Goal: Task Accomplishment & Management: Complete application form

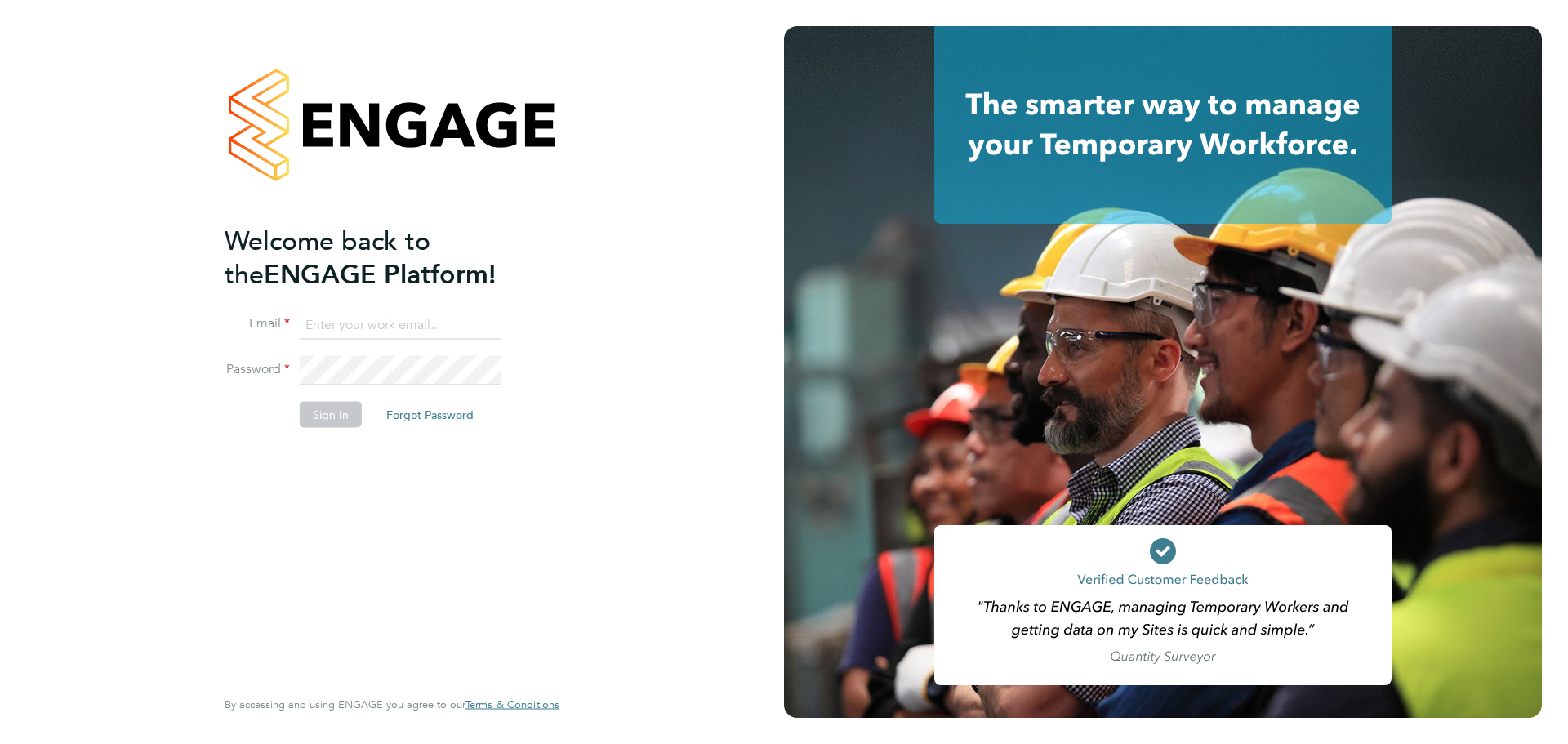
click at [418, 319] on input at bounding box center [400, 325] width 202 height 29
type input "danieloziegbe001@gmail.com"
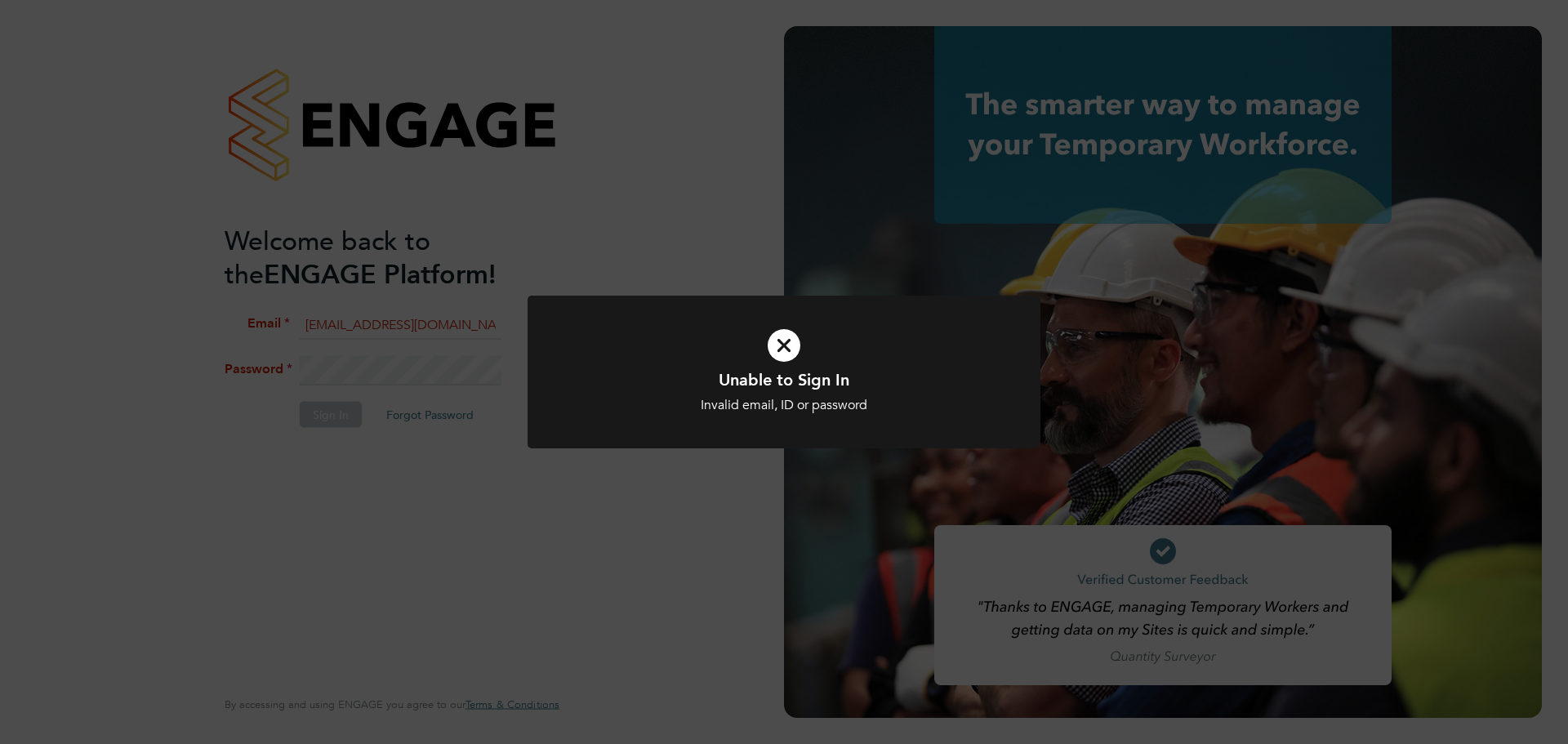
click at [871, 396] on div "Unable to Sign In Invalid email, ID or password Cancel Okay" at bounding box center [784, 391] width 425 height 45
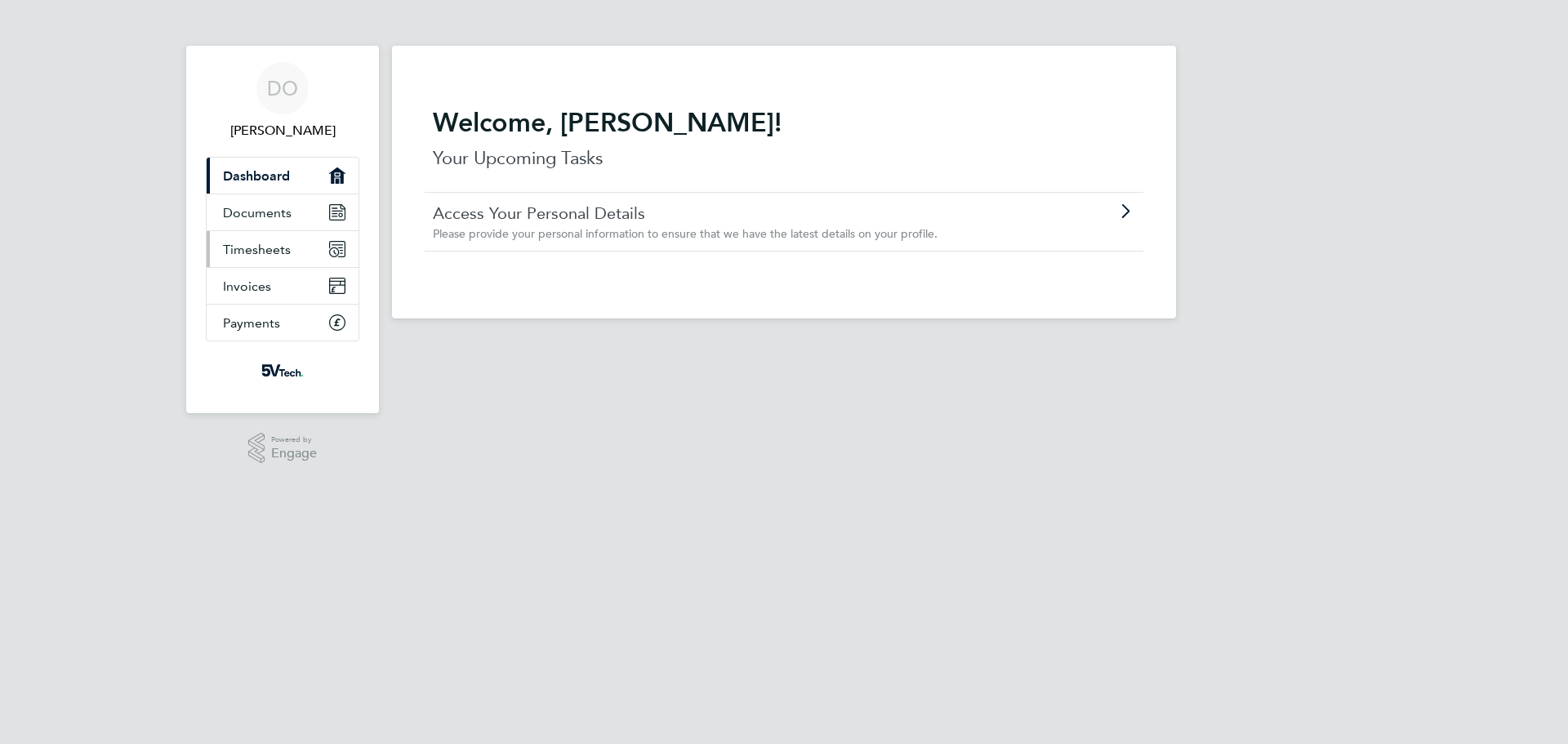
click at [278, 252] on span "Timesheets" at bounding box center [257, 249] width 68 height 15
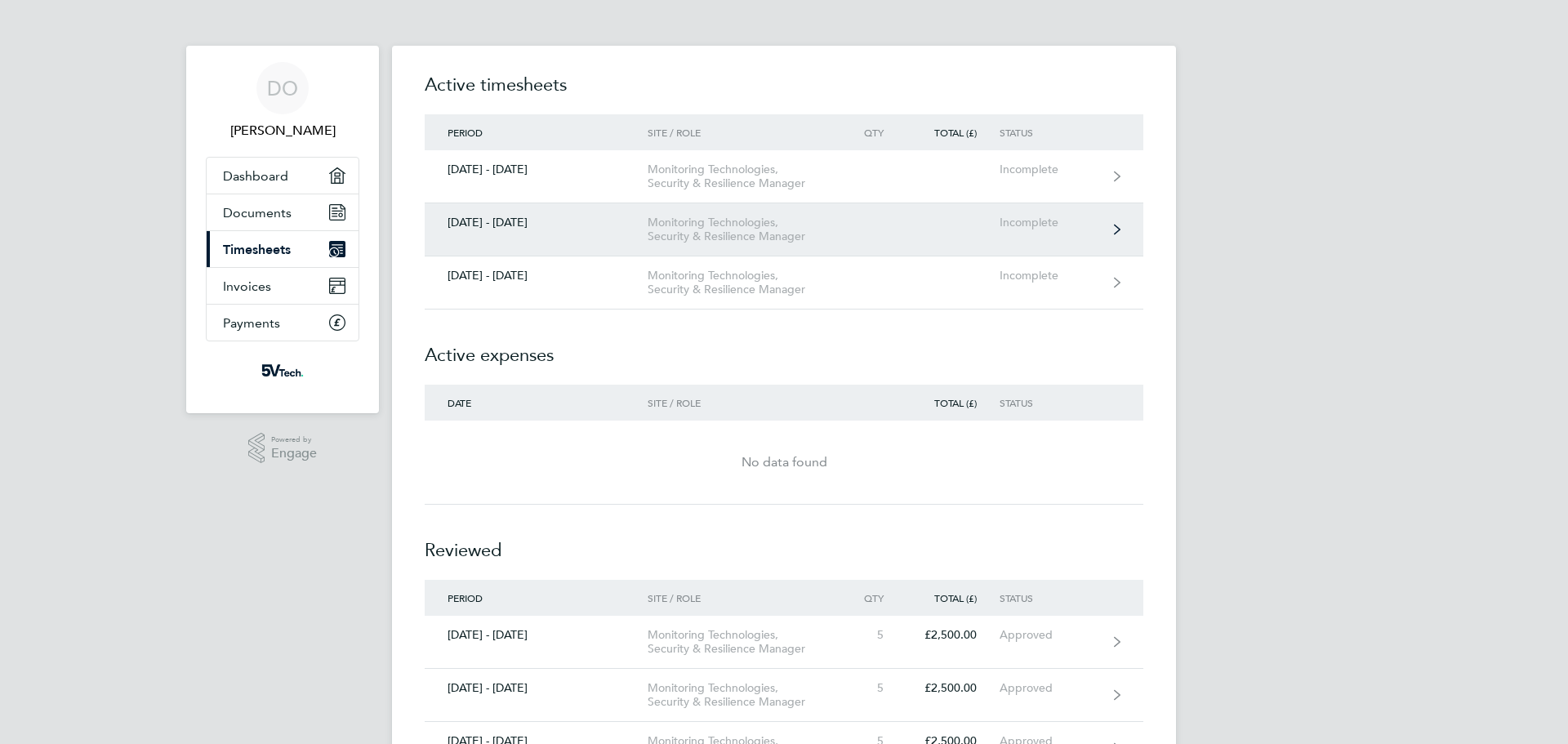
click at [706, 235] on div "Monitoring Technologies, Security & Resilience Manager" at bounding box center [741, 229] width 187 height 28
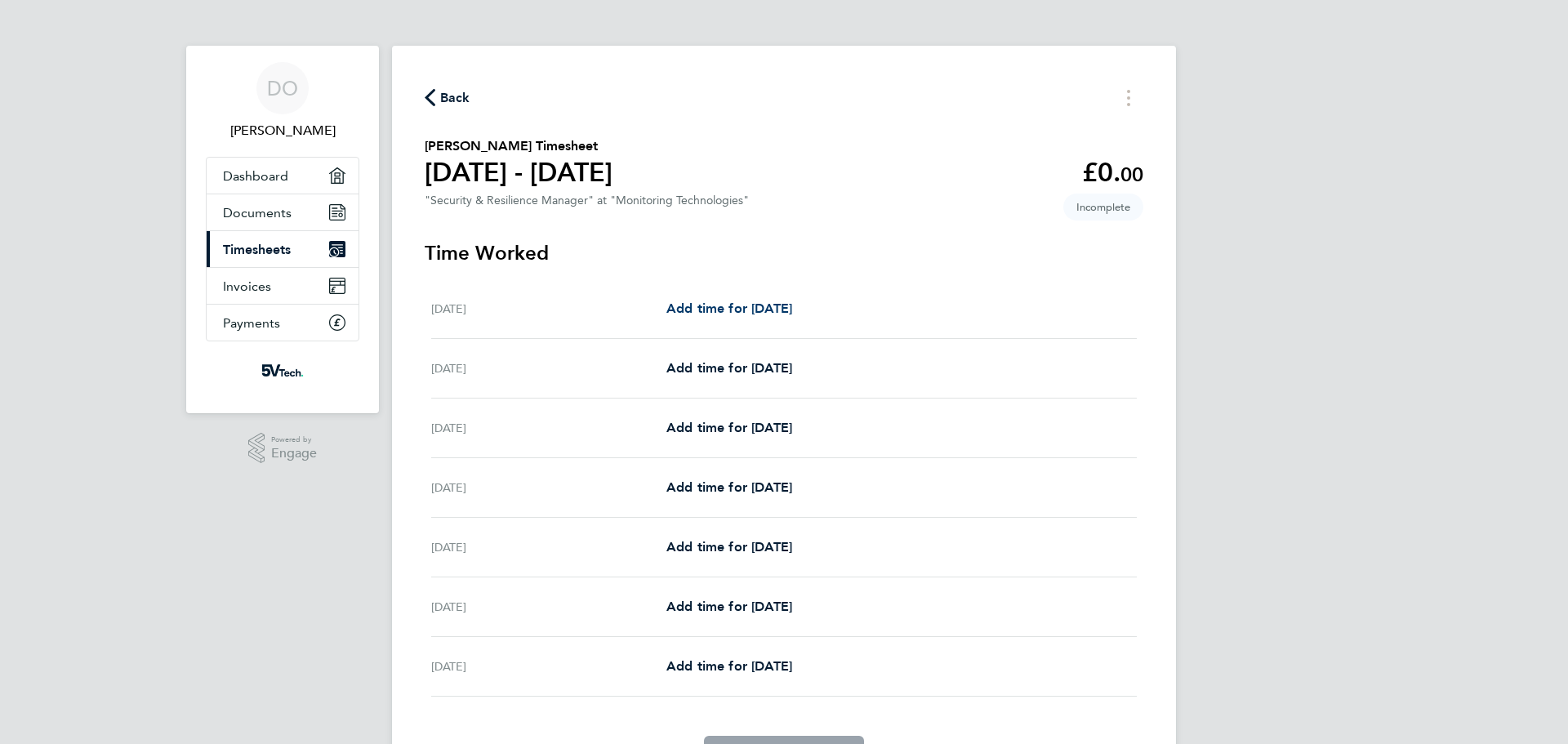
click at [773, 309] on span "Add time for [DATE]" at bounding box center [729, 308] width 126 height 15
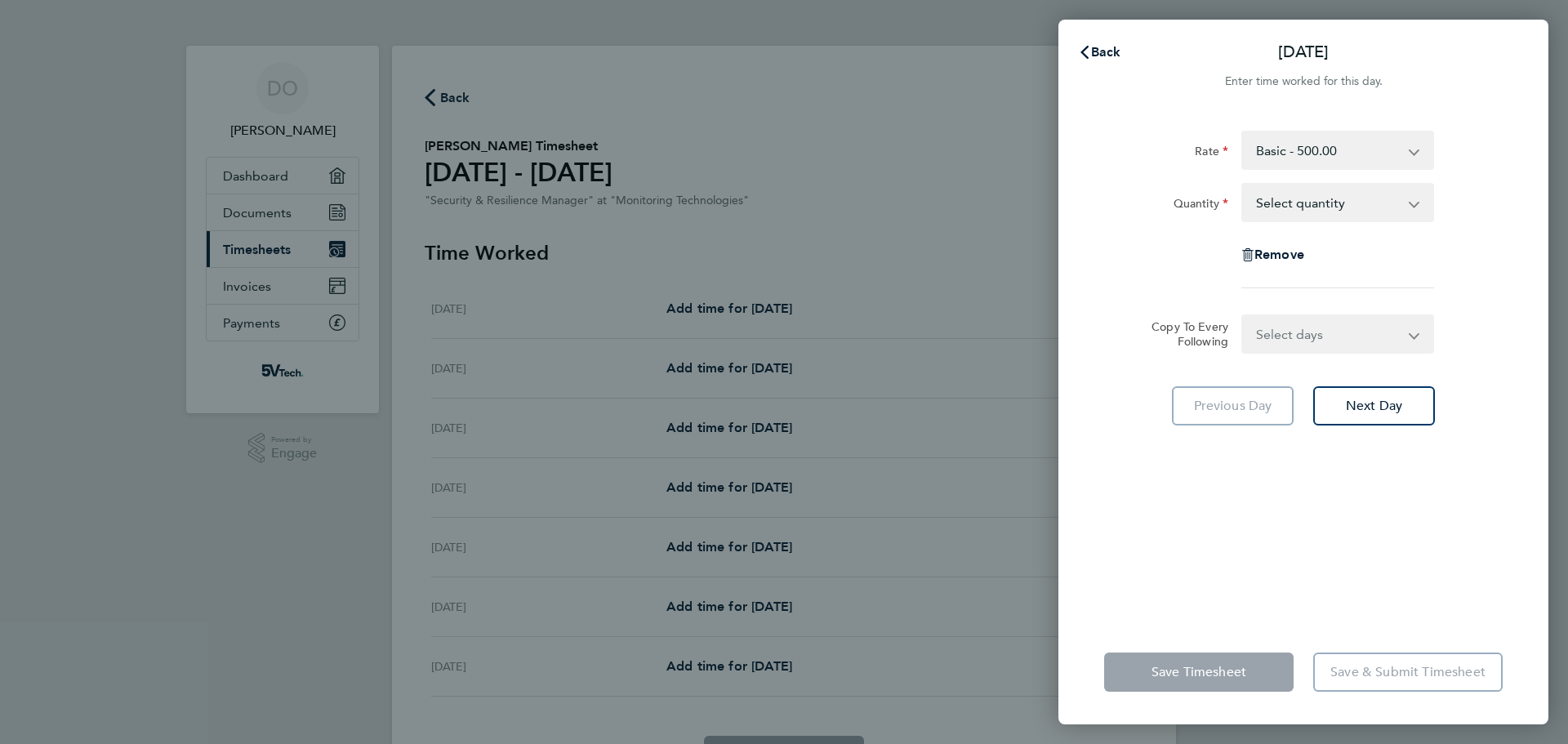
drag, startPoint x: 1359, startPoint y: 195, endPoint x: 1351, endPoint y: 205, distance: 12.8
click at [1359, 195] on select "Select quantity 0.5 1" at bounding box center [1328, 202] width 170 height 36
select select "1"
click at [1243, 184] on select "Select quantity 0.5 1" at bounding box center [1328, 202] width 170 height 36
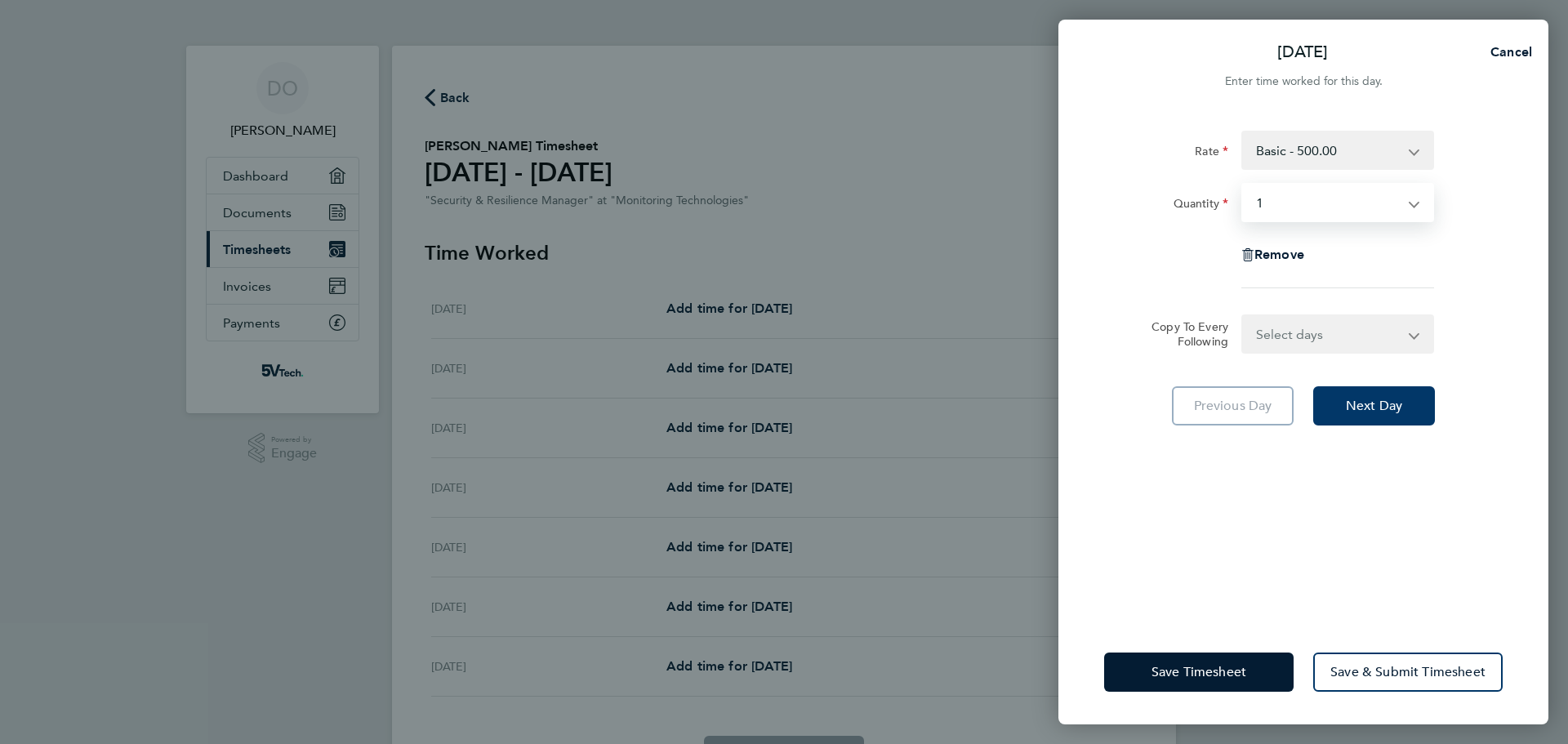
click at [1343, 395] on button "Next Day" at bounding box center [1374, 406] width 122 height 40
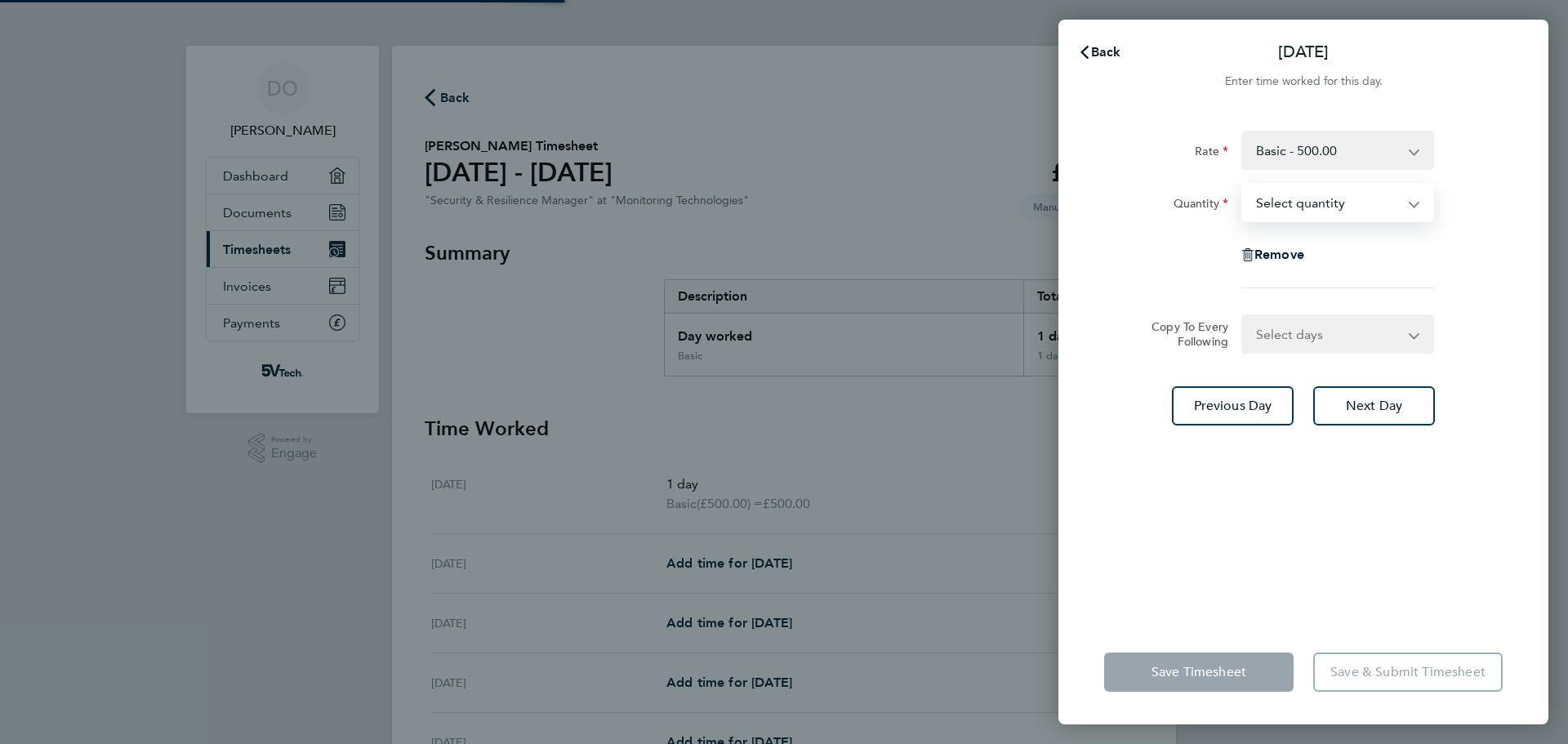
drag, startPoint x: 1343, startPoint y: 200, endPoint x: 1338, endPoint y: 215, distance: 15.8
click at [1343, 200] on select "Select quantity 0.5 1" at bounding box center [1328, 202] width 170 height 36
select select "1"
click at [1243, 184] on select "Select quantity 0.5 1" at bounding box center [1328, 202] width 170 height 36
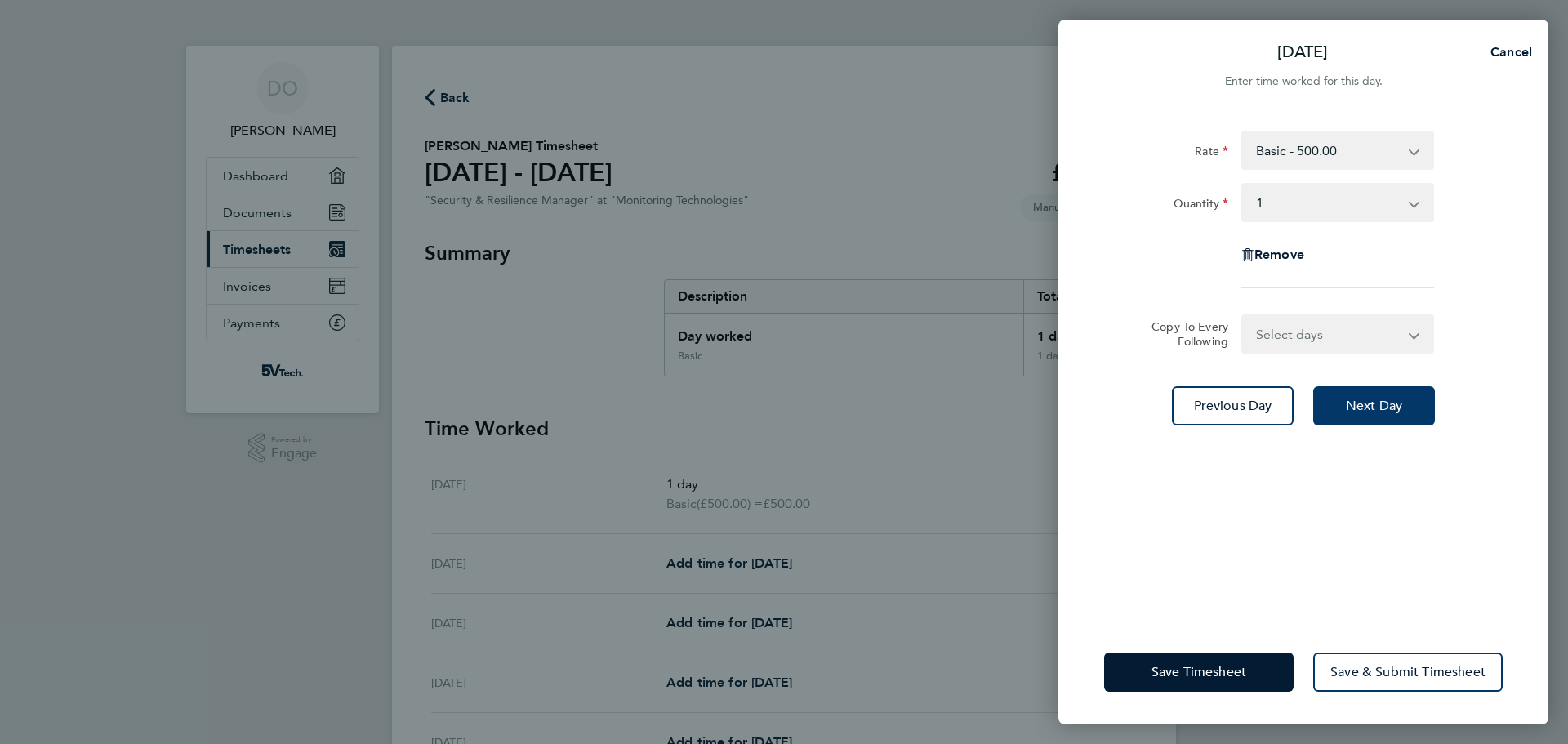
click at [1350, 399] on span "Next Day" at bounding box center [1374, 406] width 56 height 16
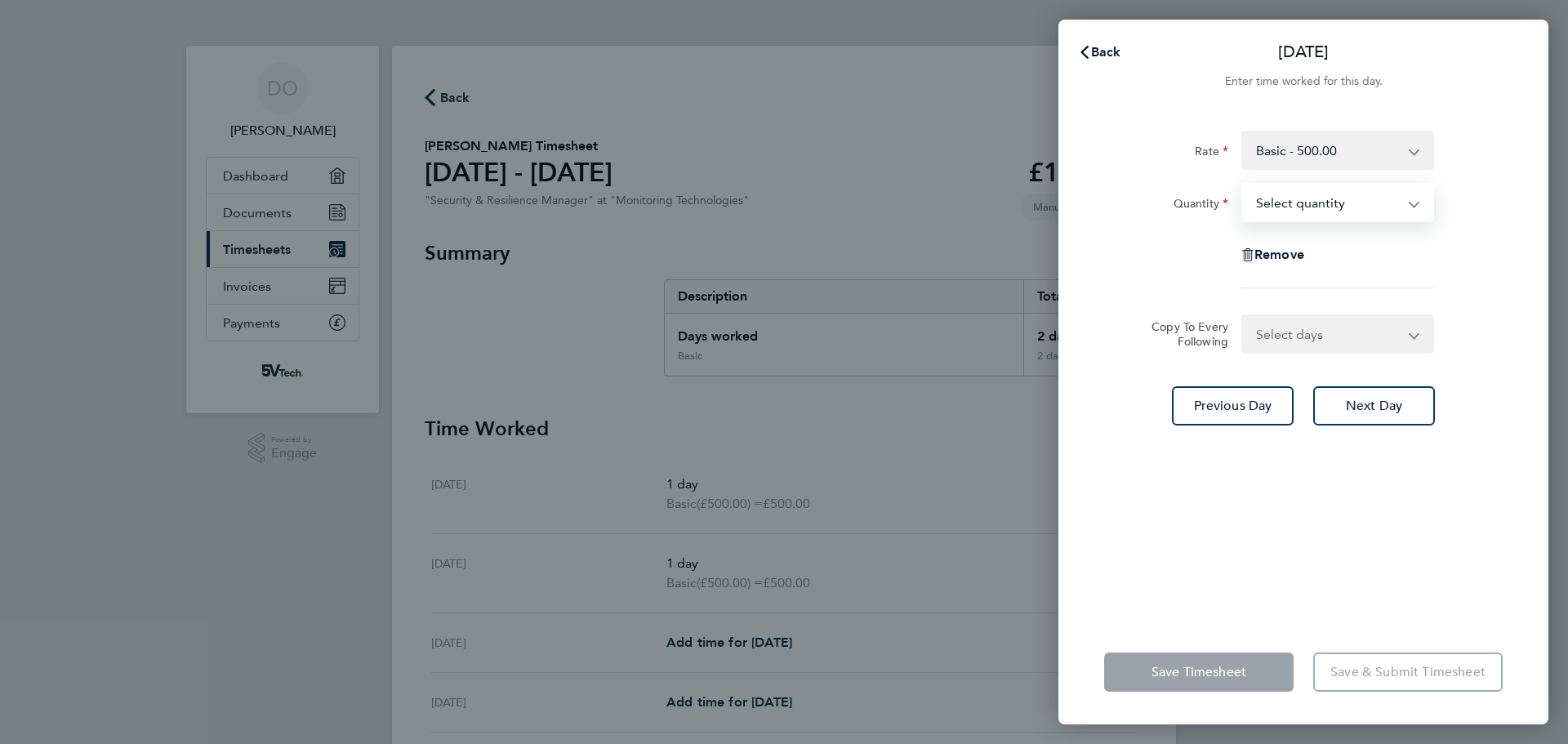
drag, startPoint x: 1363, startPoint y: 205, endPoint x: 1356, endPoint y: 216, distance: 13.0
click at [1363, 205] on select "Select quantity 0.5 1" at bounding box center [1328, 202] width 170 height 36
select select "1"
click at [1243, 184] on select "Select quantity 0.5 1" at bounding box center [1328, 202] width 170 height 36
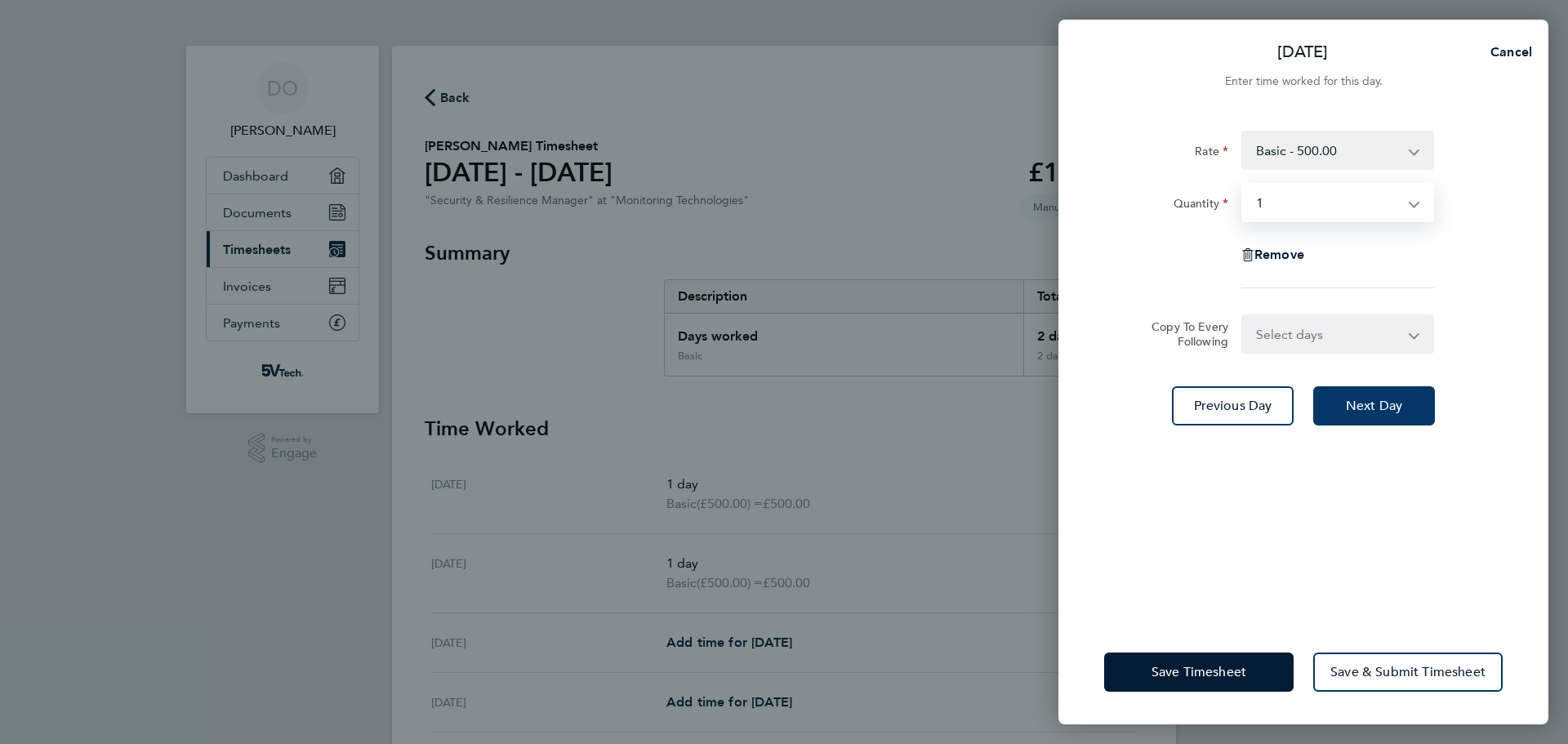
click at [1361, 407] on span "Next Day" at bounding box center [1374, 406] width 56 height 16
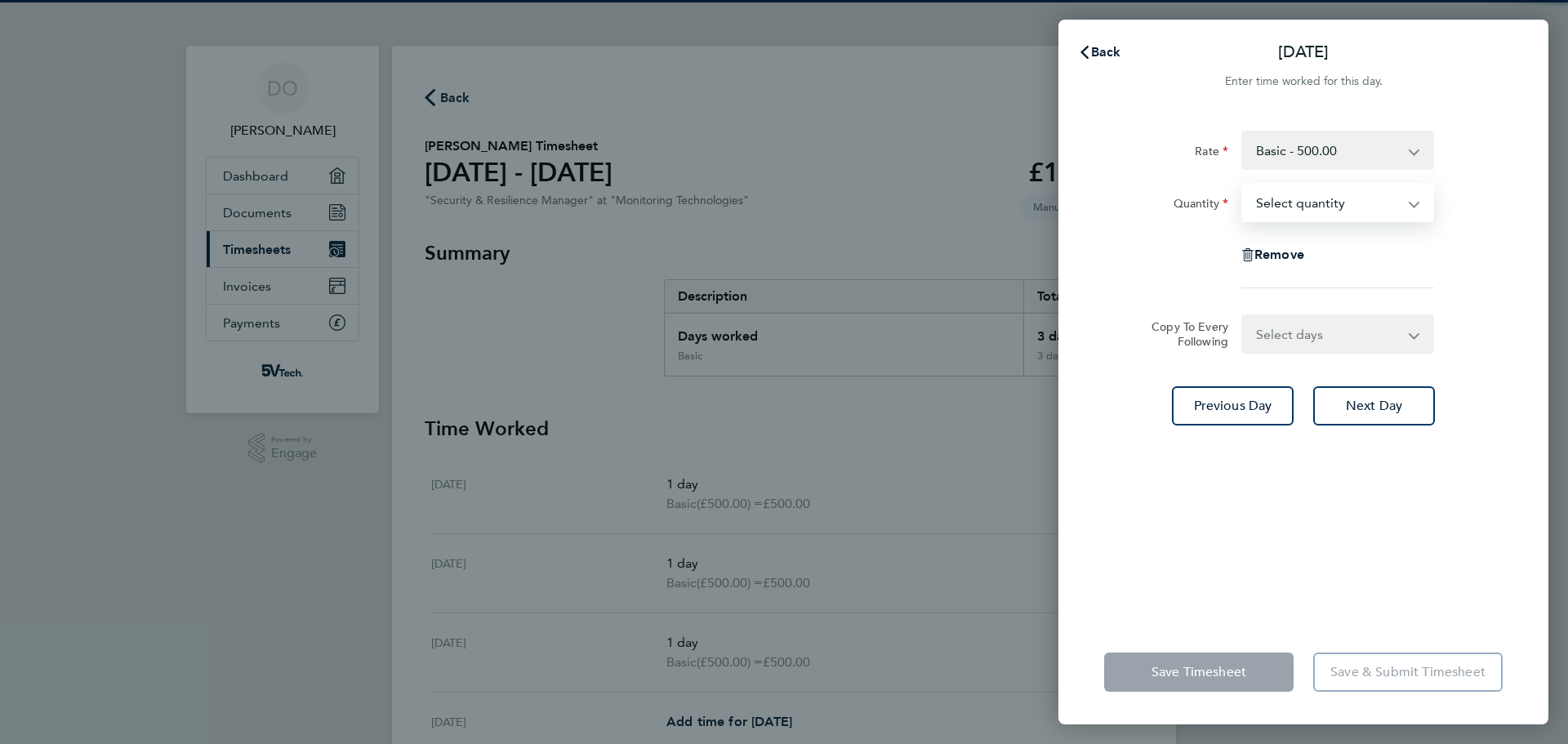
click at [1348, 206] on select "Select quantity 0.5 1" at bounding box center [1328, 202] width 170 height 36
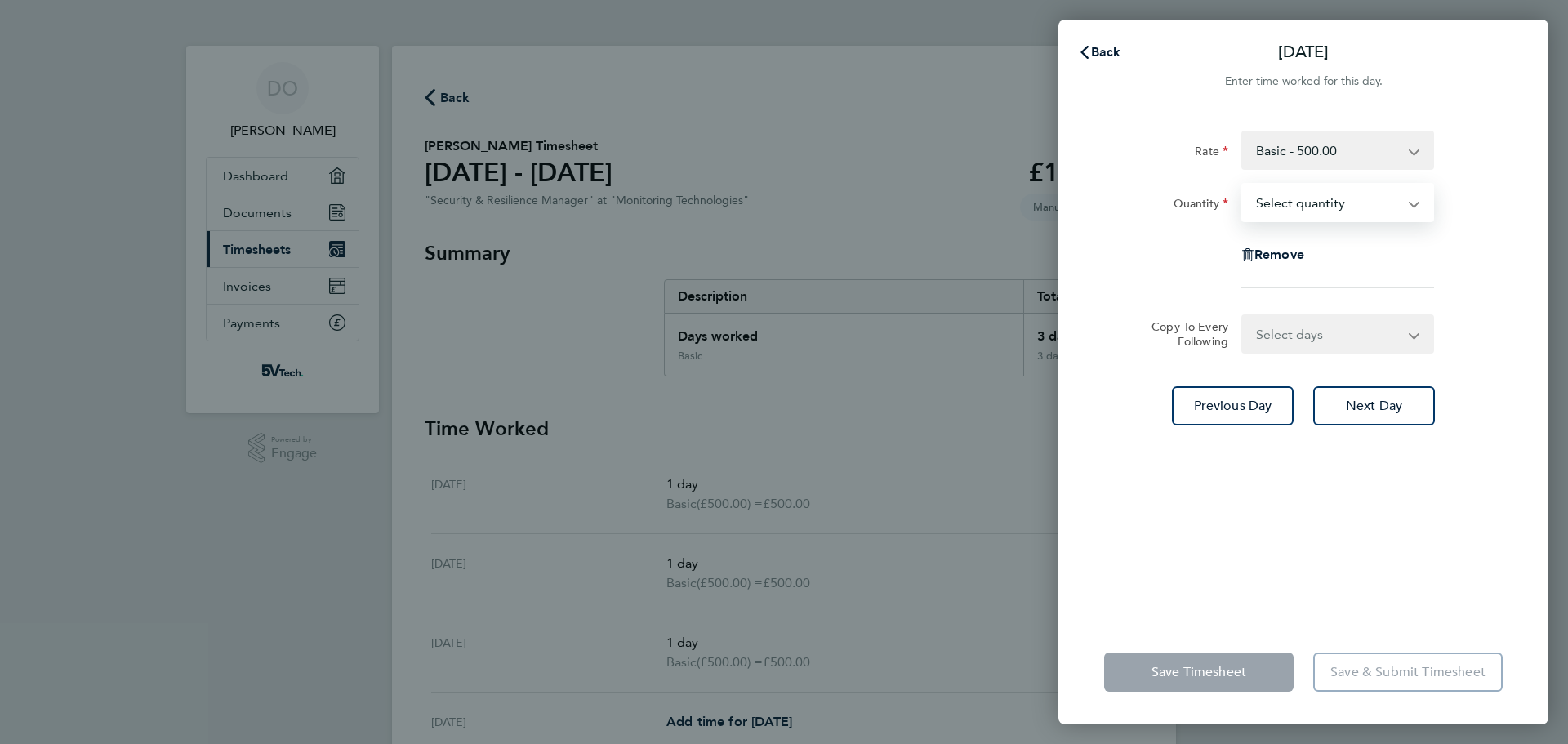
select select "1"
click at [1243, 184] on select "Select quantity 0.5 1" at bounding box center [1328, 202] width 170 height 36
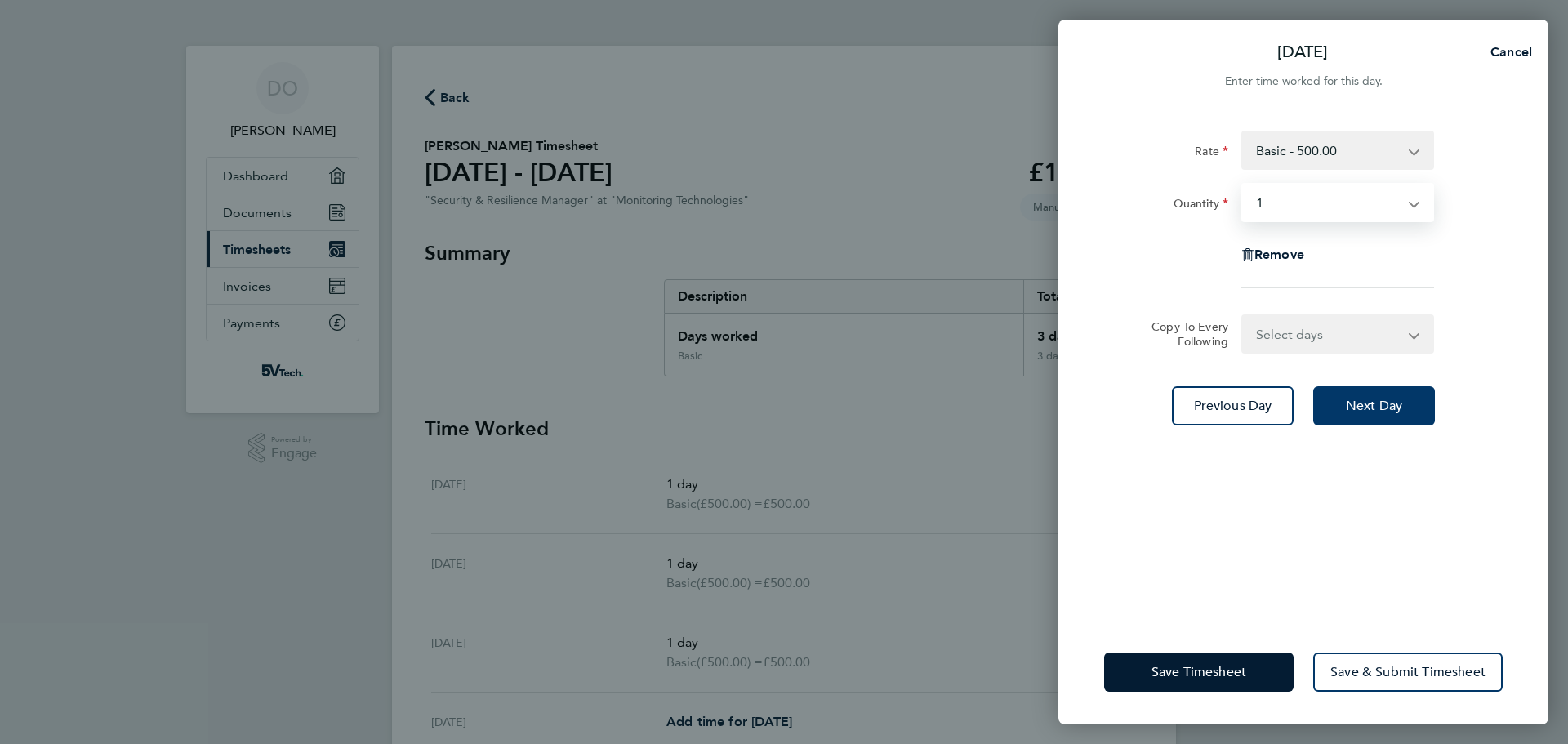
click at [1361, 401] on span "Next Day" at bounding box center [1374, 406] width 56 height 16
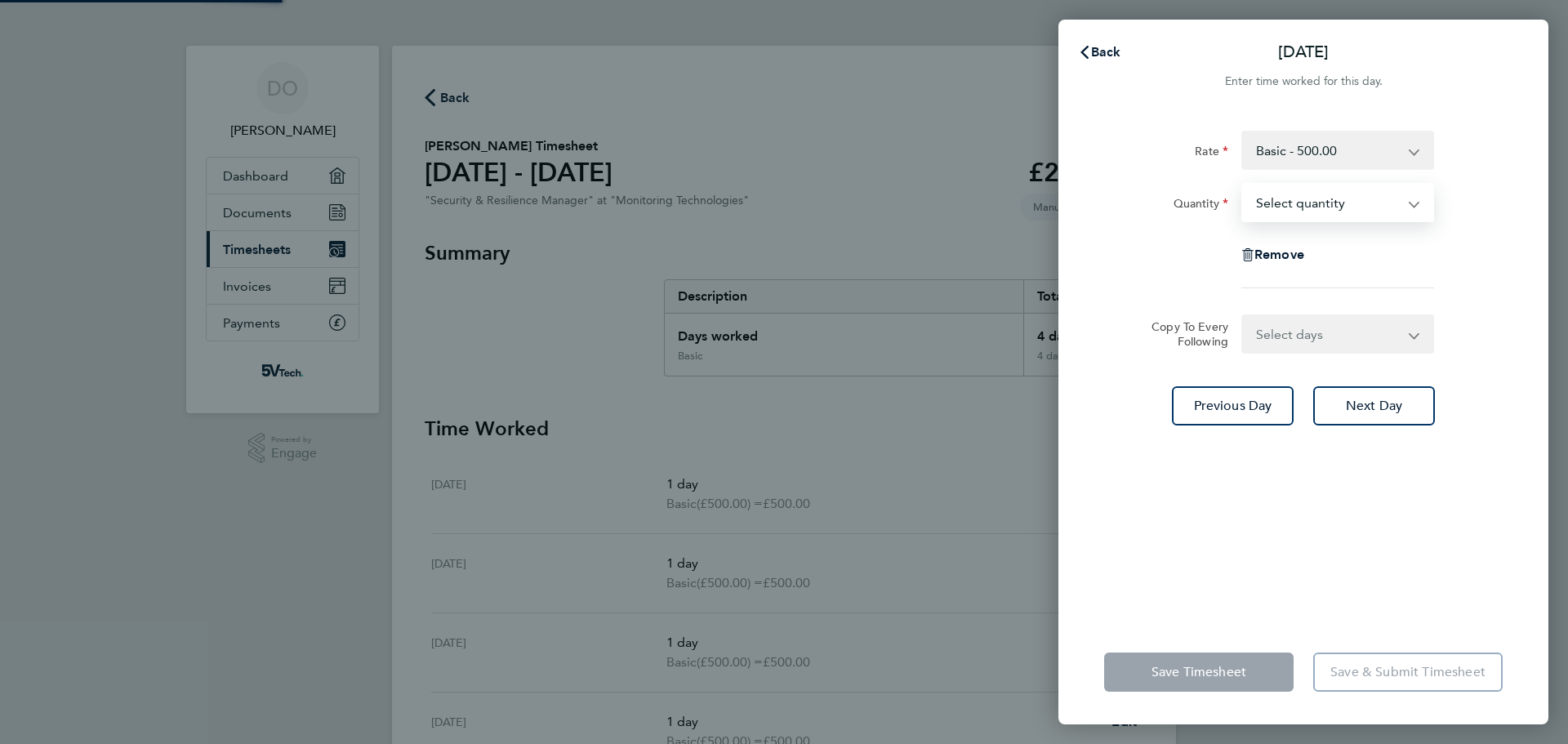
click at [1340, 200] on select "Select quantity 0.5 1" at bounding box center [1328, 202] width 170 height 36
select select "1"
click at [1243, 184] on select "Select quantity 0.5 1" at bounding box center [1328, 202] width 170 height 36
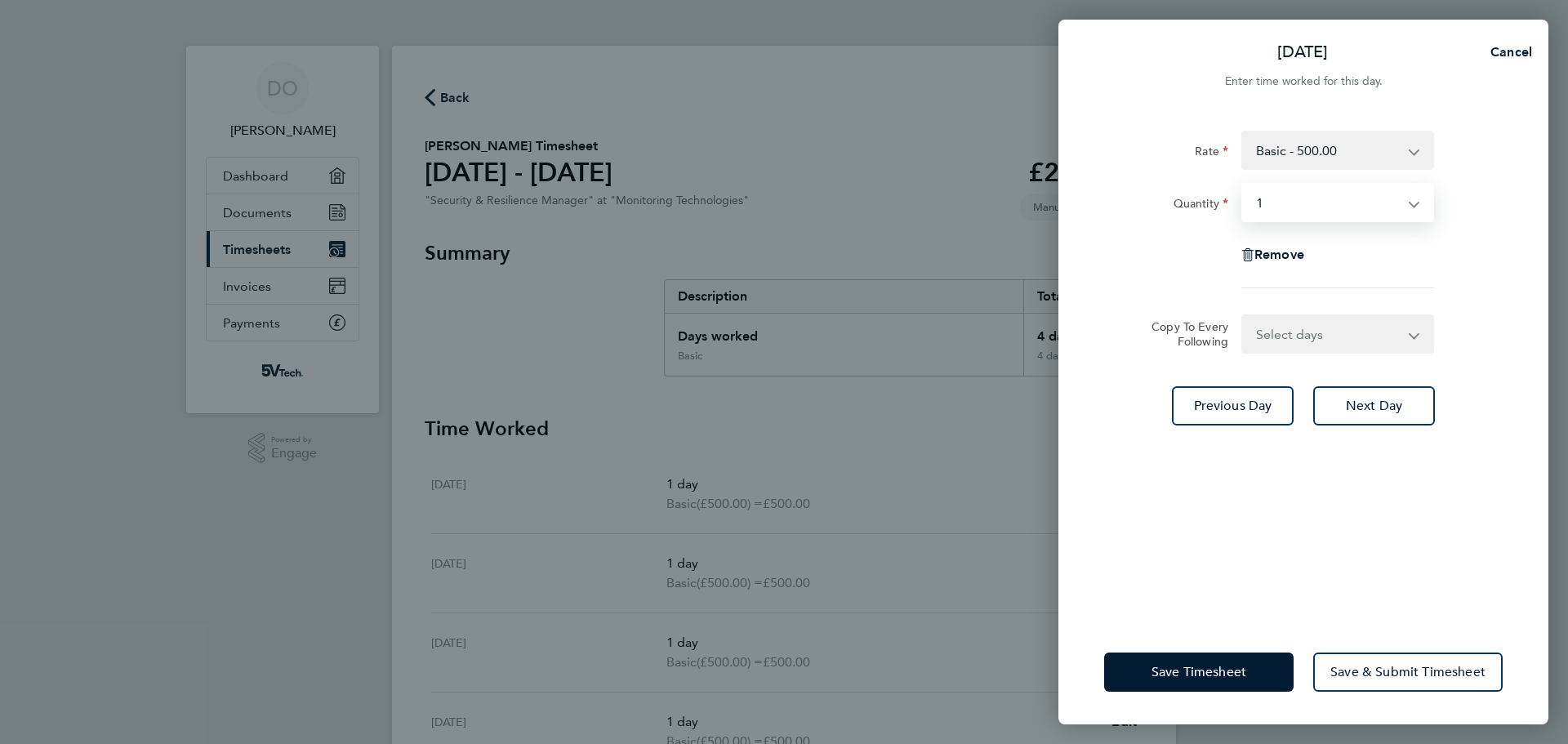
click at [1496, 317] on div "Copy To Every Following Select days Day Weekend (Sat-Sun) [DATE] [DATE]" at bounding box center [1303, 334] width 411 height 40
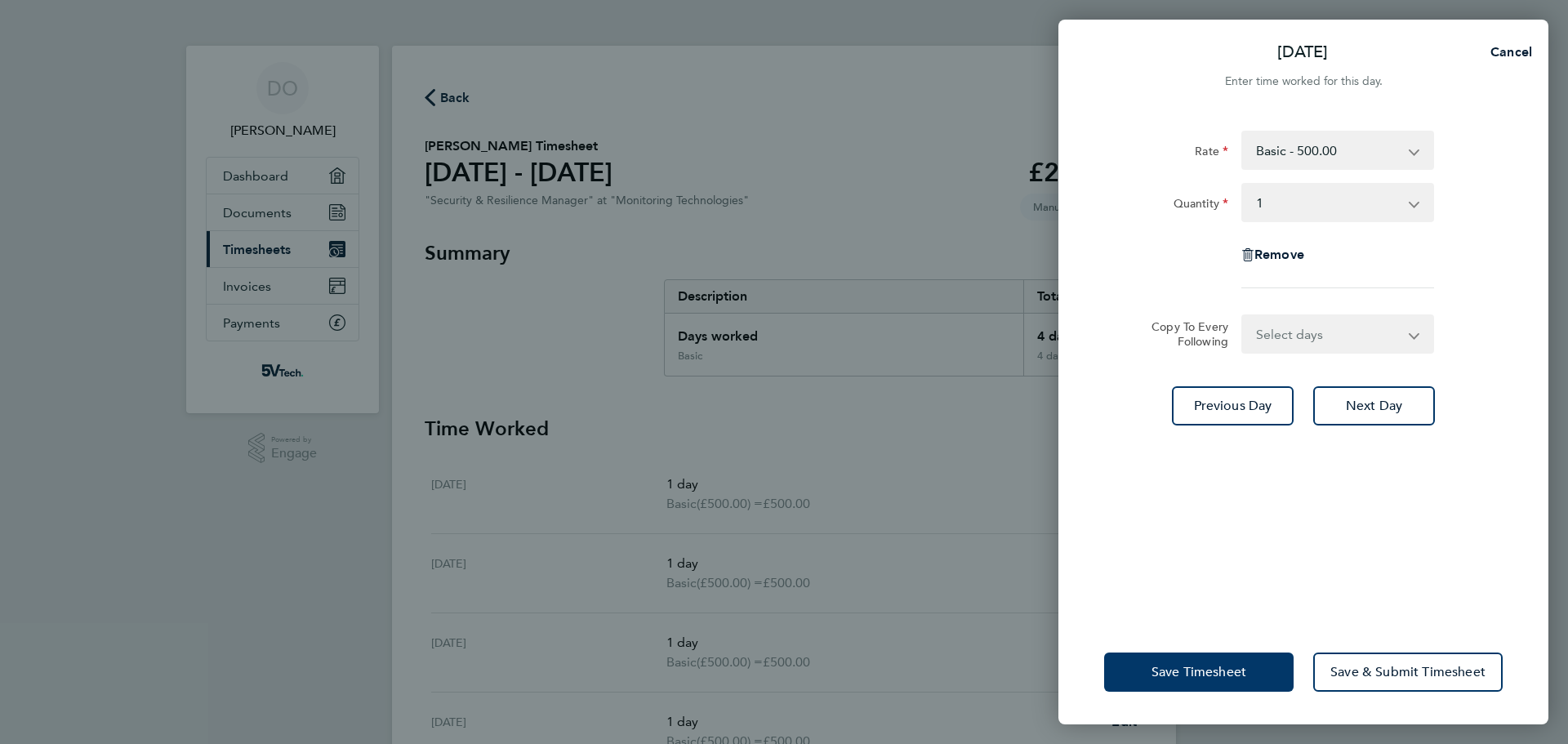
click at [1247, 665] on button "Save Timesheet" at bounding box center [1199, 672] width 189 height 40
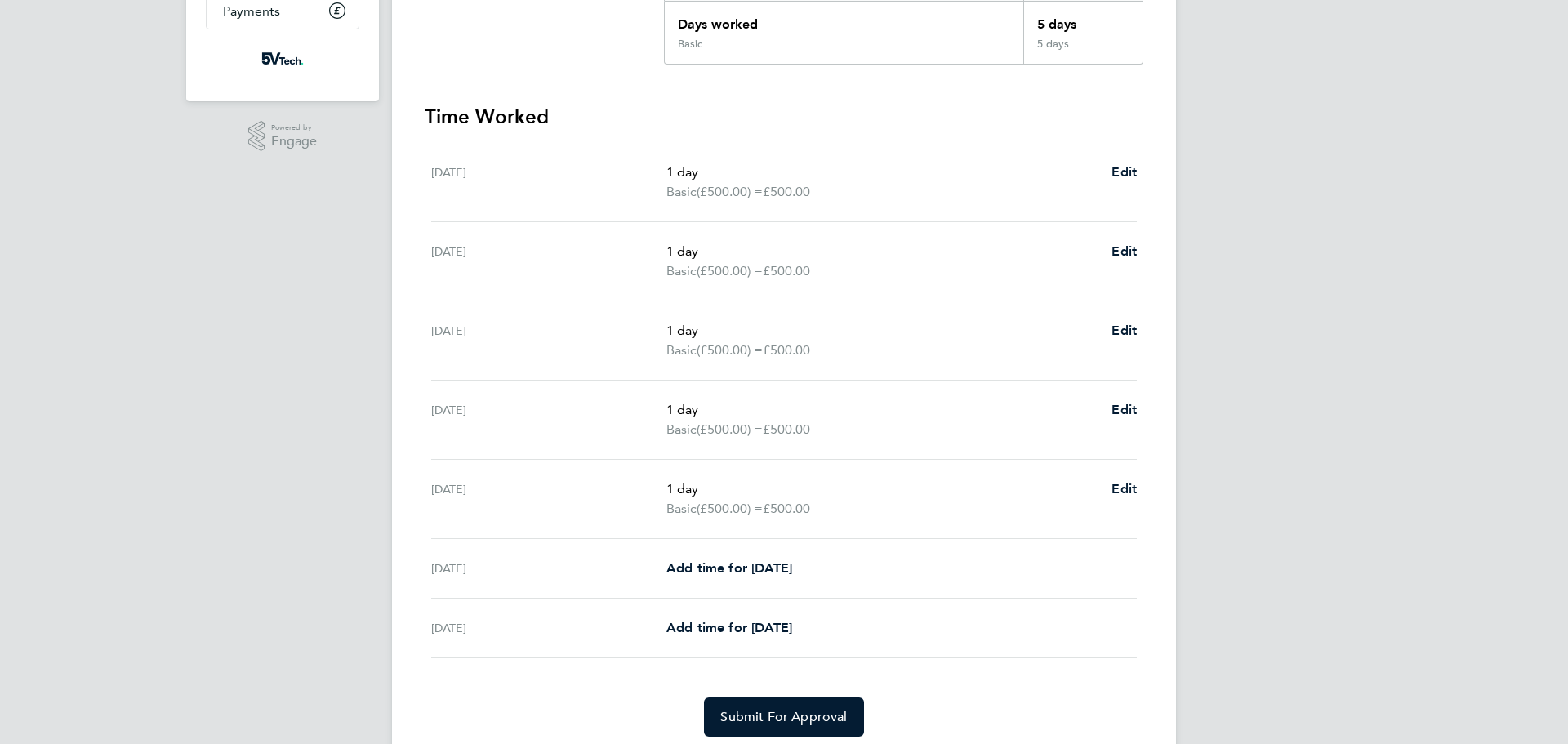
scroll to position [370, 0]
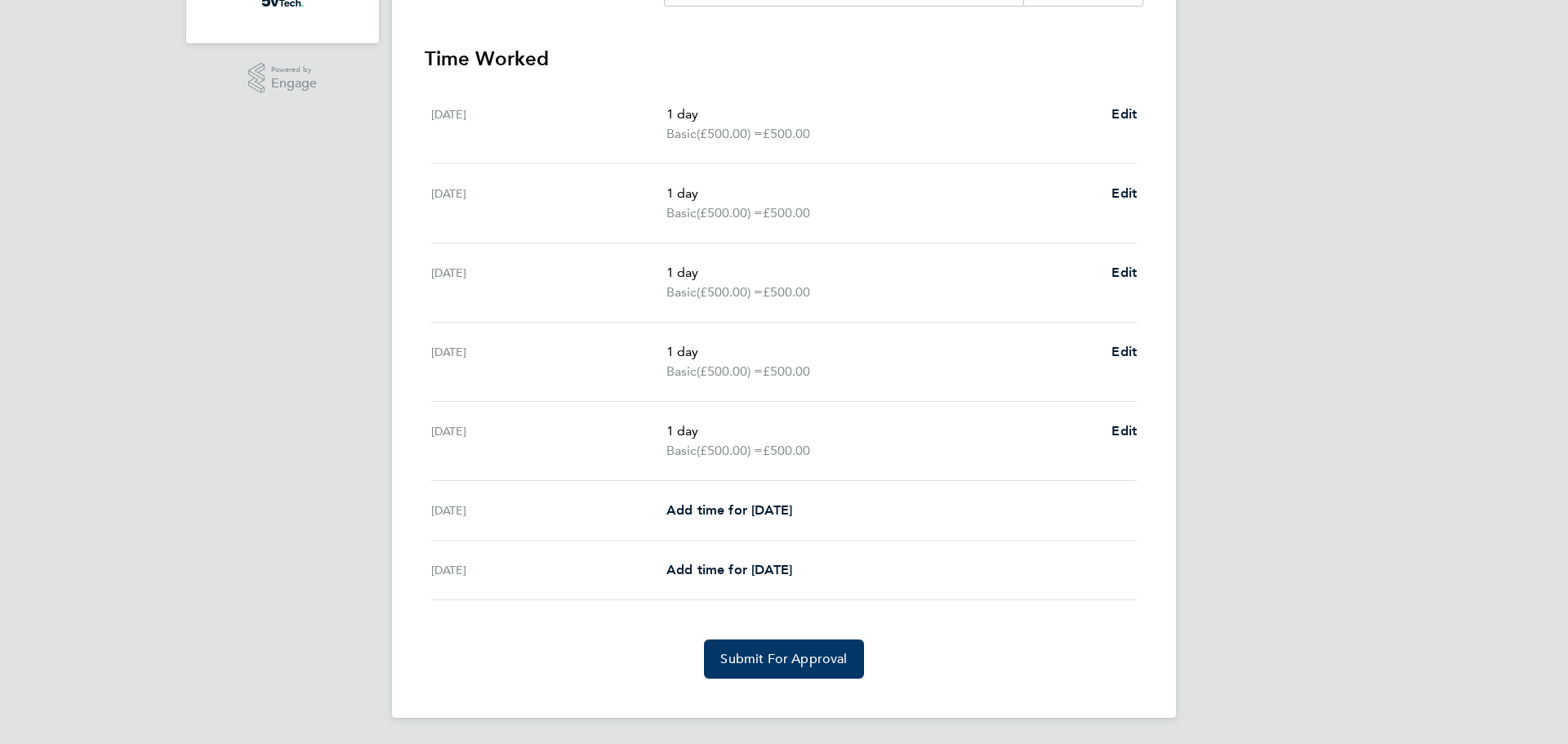
click at [822, 651] on span "Submit For Approval" at bounding box center [783, 659] width 126 height 16
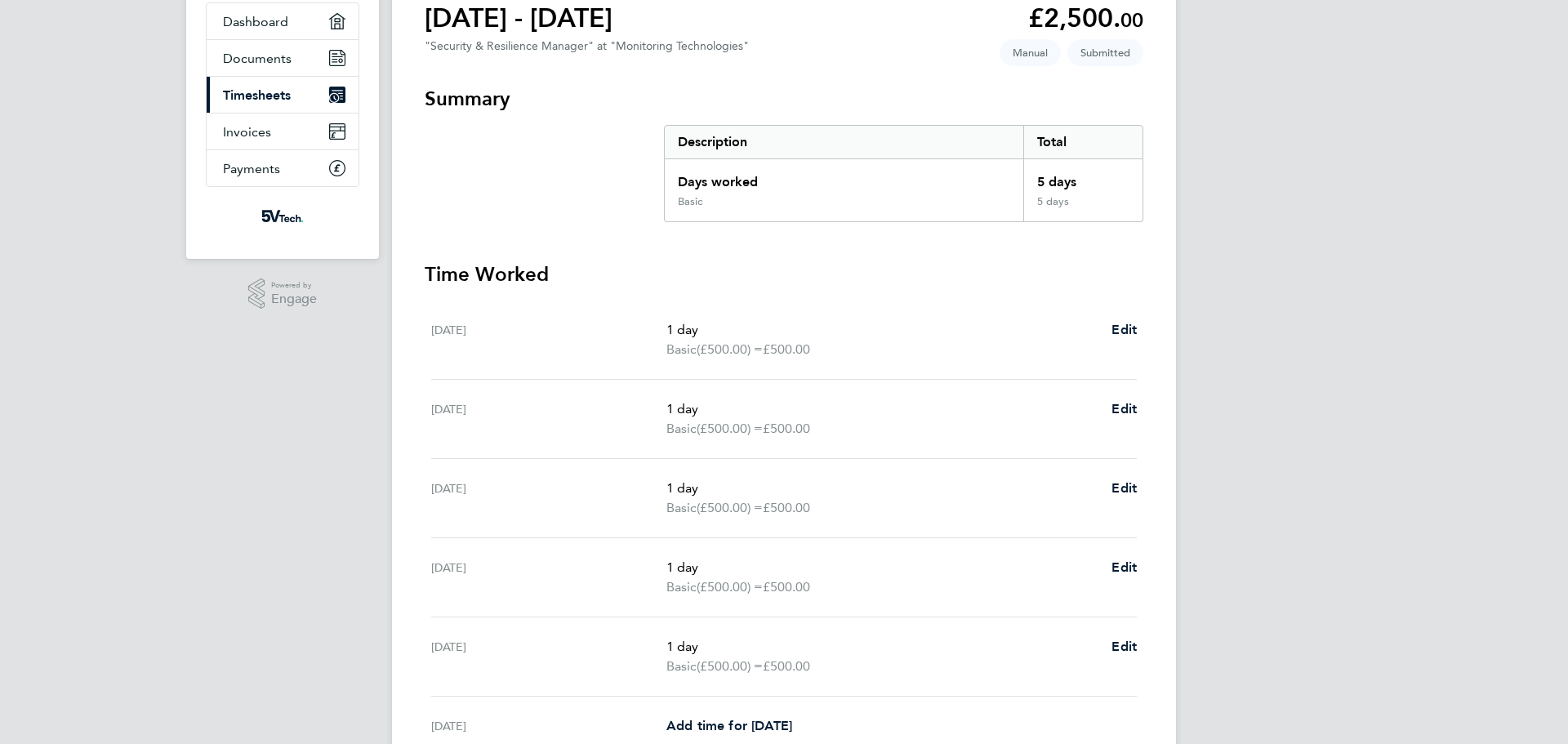
scroll to position [0, 0]
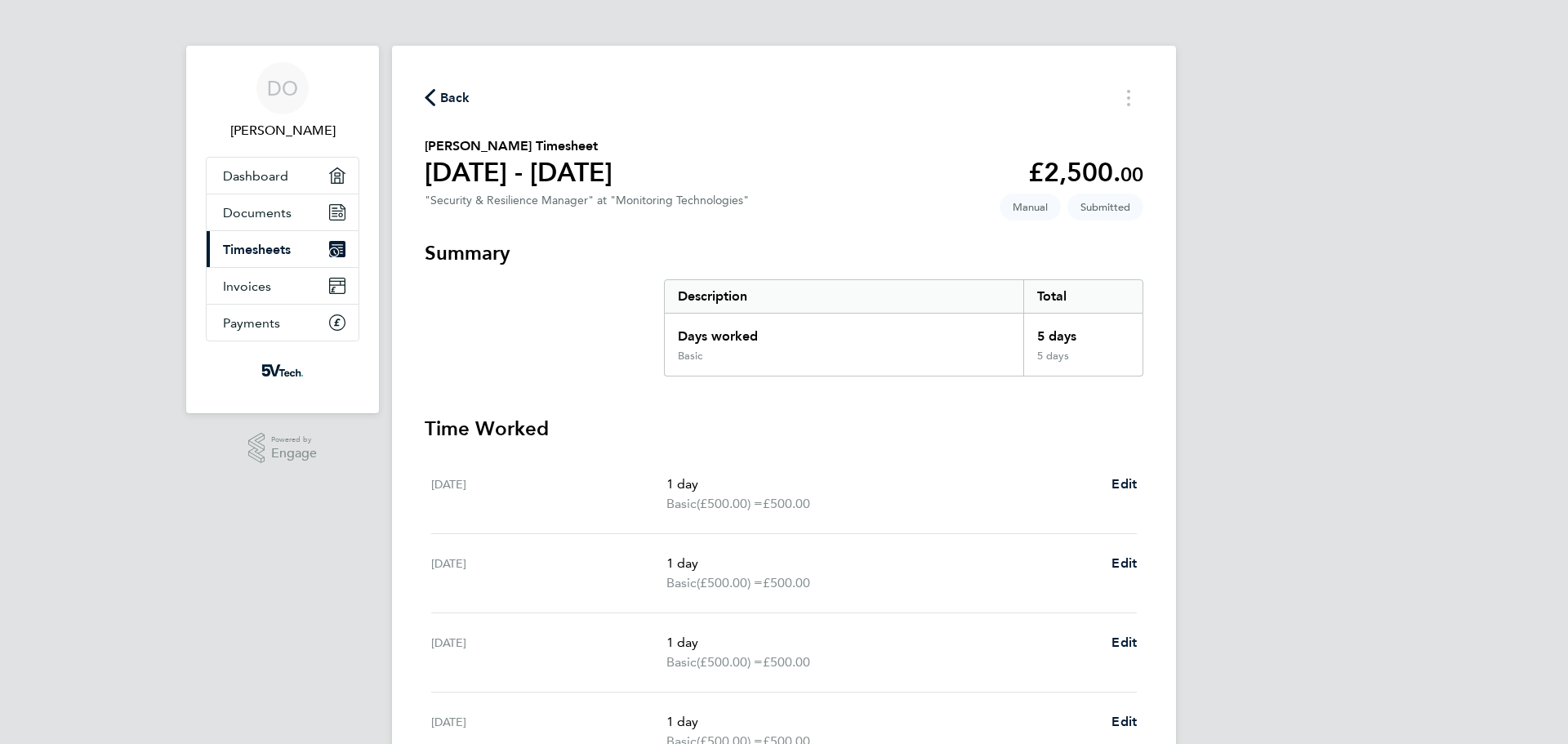
click at [427, 95] on icon "button" at bounding box center [430, 98] width 11 height 17
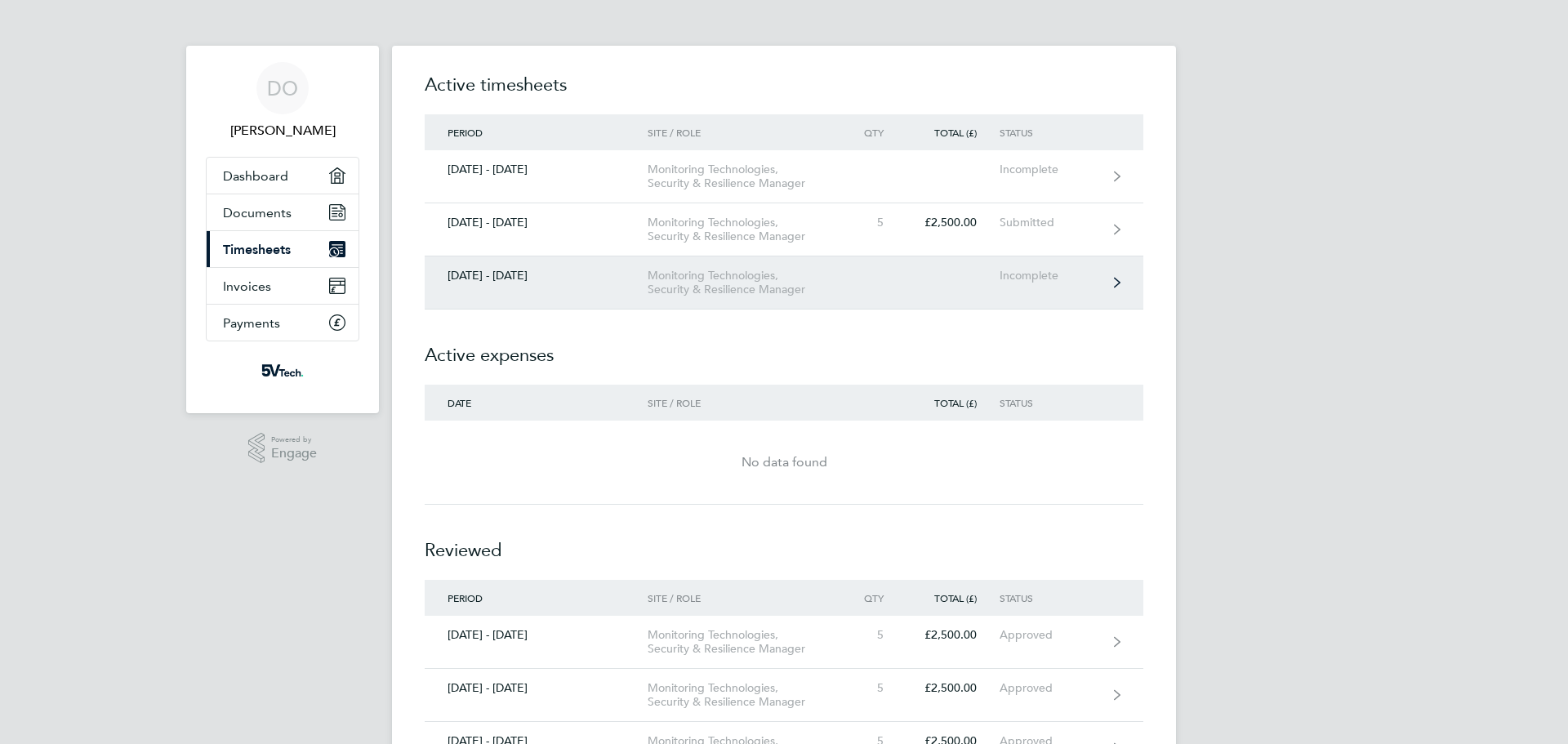
click at [922, 284] on link "[DATE] - [DATE] Monitoring Technologies, Security & Resilience Manager Incomple…" at bounding box center [784, 283] width 718 height 53
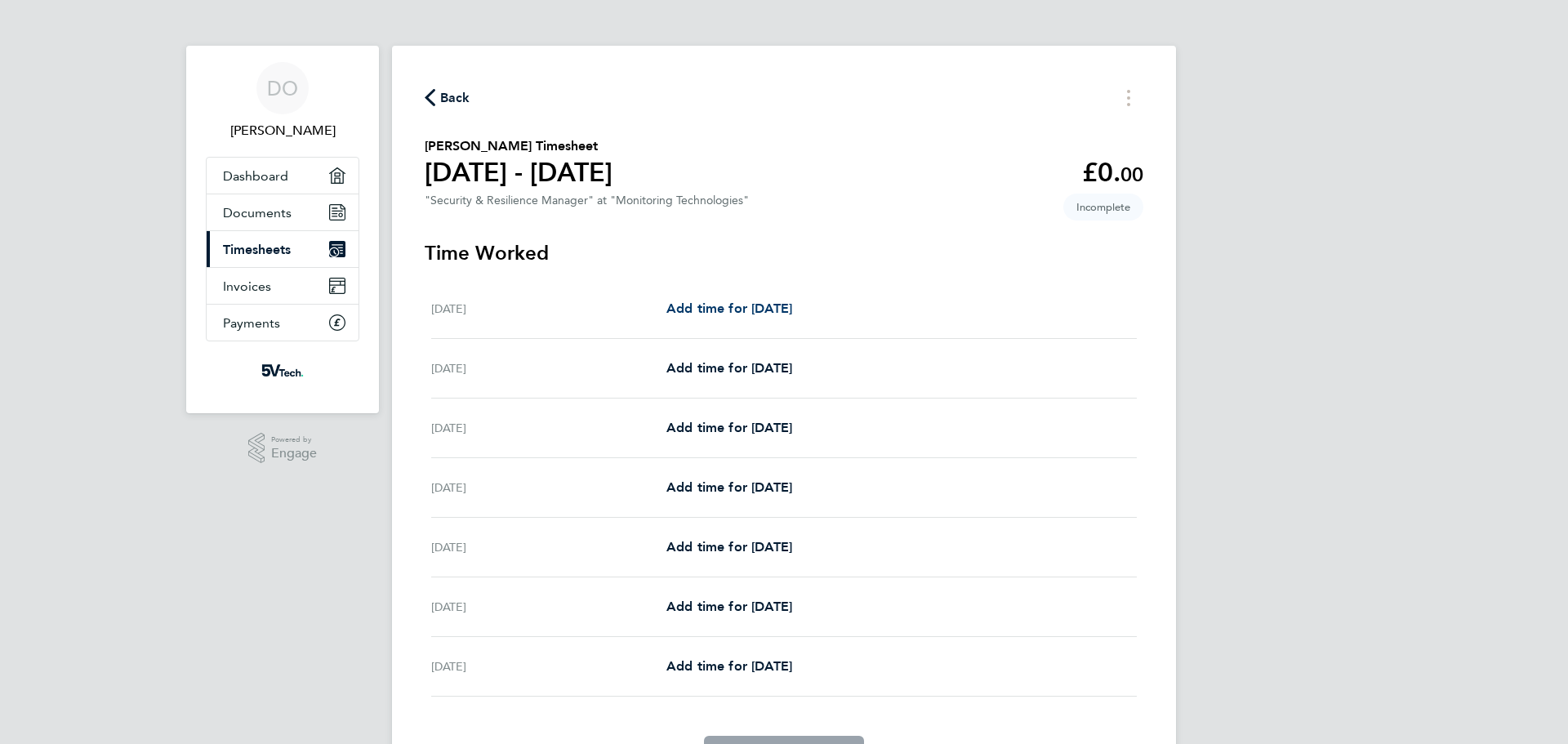
click at [714, 316] on link "Add time for [DATE]" at bounding box center [729, 308] width 126 height 19
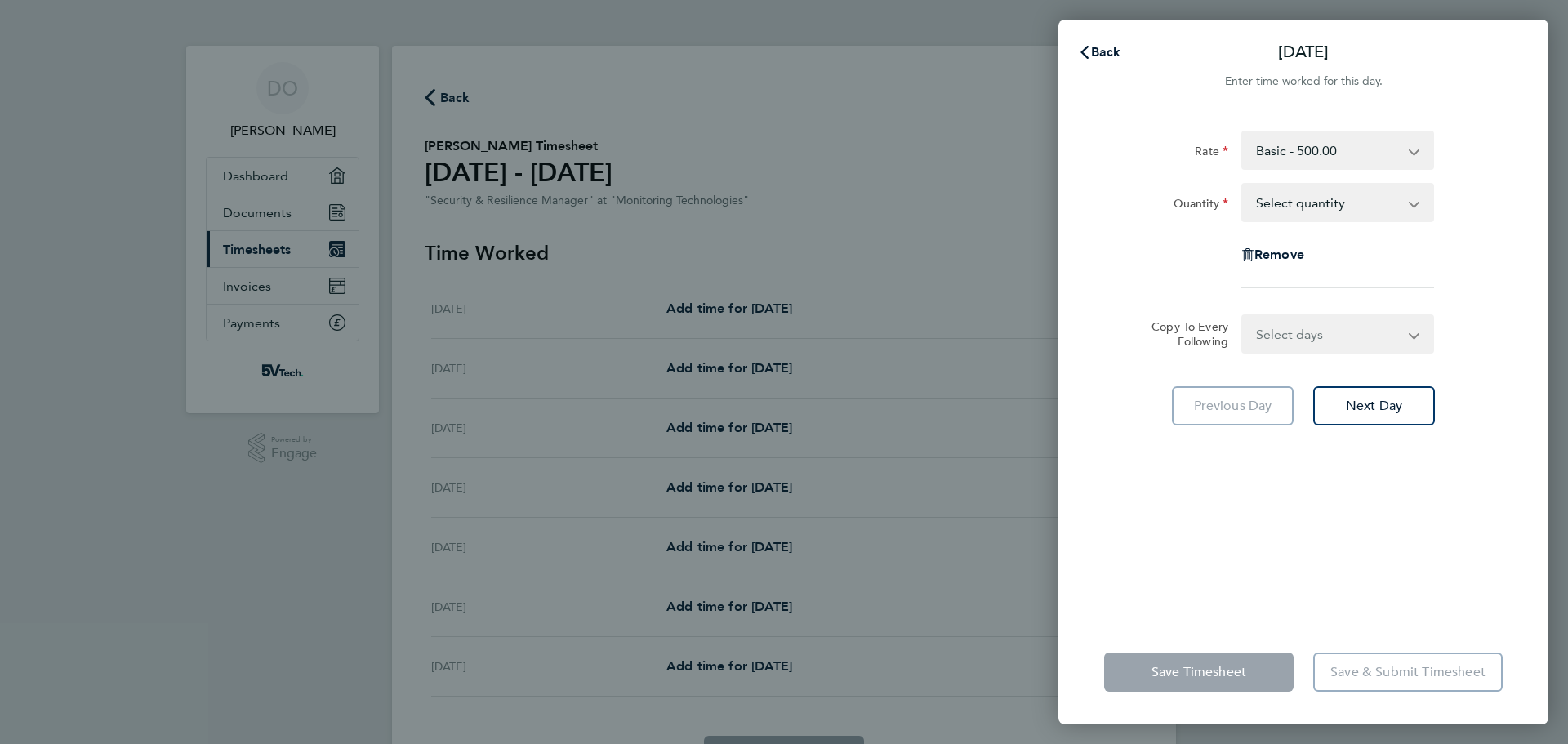
click at [1317, 199] on select "Select quantity 0.5 1" at bounding box center [1328, 202] width 170 height 36
click at [1476, 262] on div "Remove" at bounding box center [1303, 255] width 411 height 40
click at [1353, 407] on span "Next Day" at bounding box center [1374, 406] width 56 height 16
drag, startPoint x: 1357, startPoint y: 195, endPoint x: 1343, endPoint y: 205, distance: 17.2
click at [1357, 195] on select "Select quantity 0.5 1" at bounding box center [1328, 202] width 170 height 36
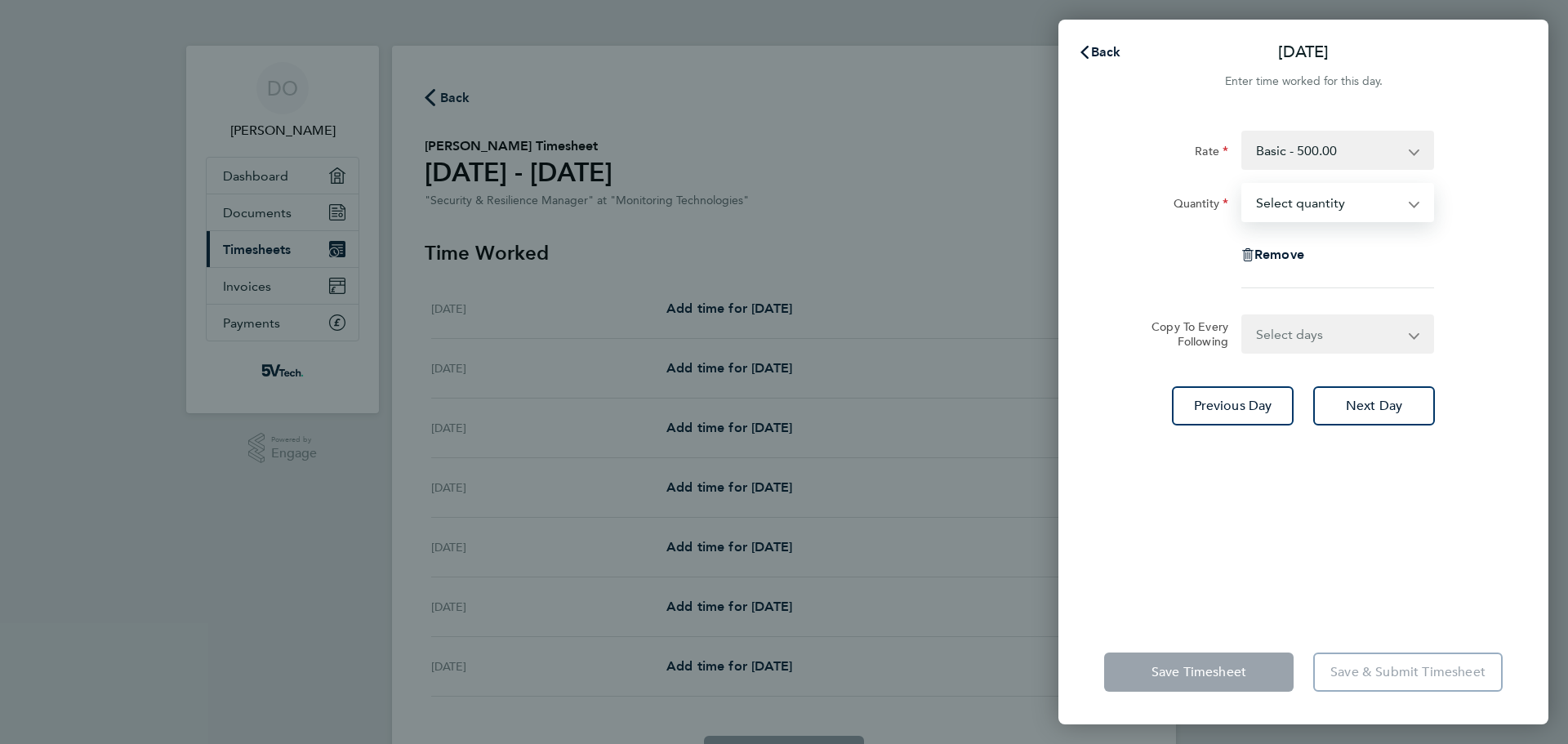
select select "1"
click at [1243, 184] on select "Select quantity 0.5 1" at bounding box center [1328, 202] width 170 height 36
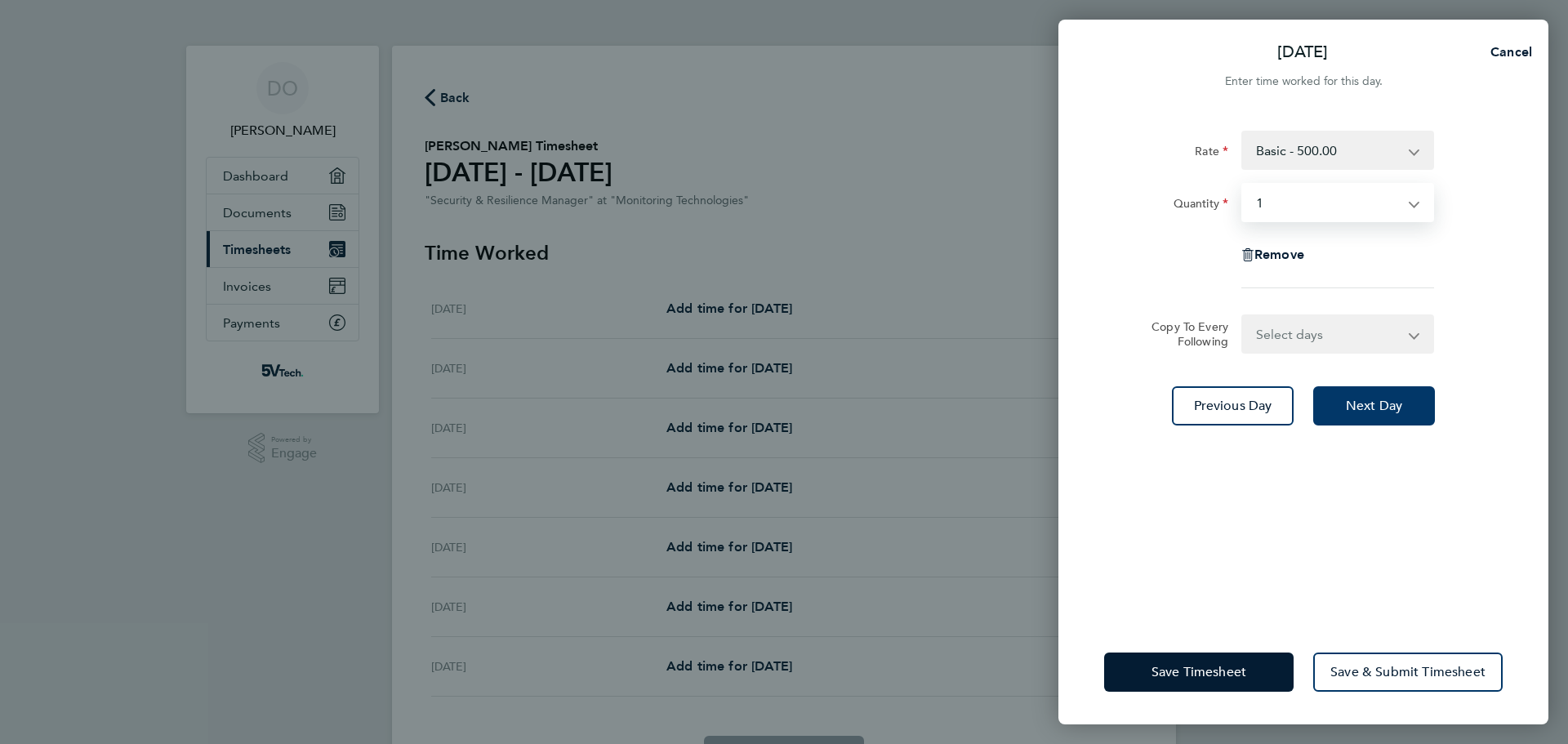
click at [1344, 420] on button "Next Day" at bounding box center [1374, 406] width 122 height 40
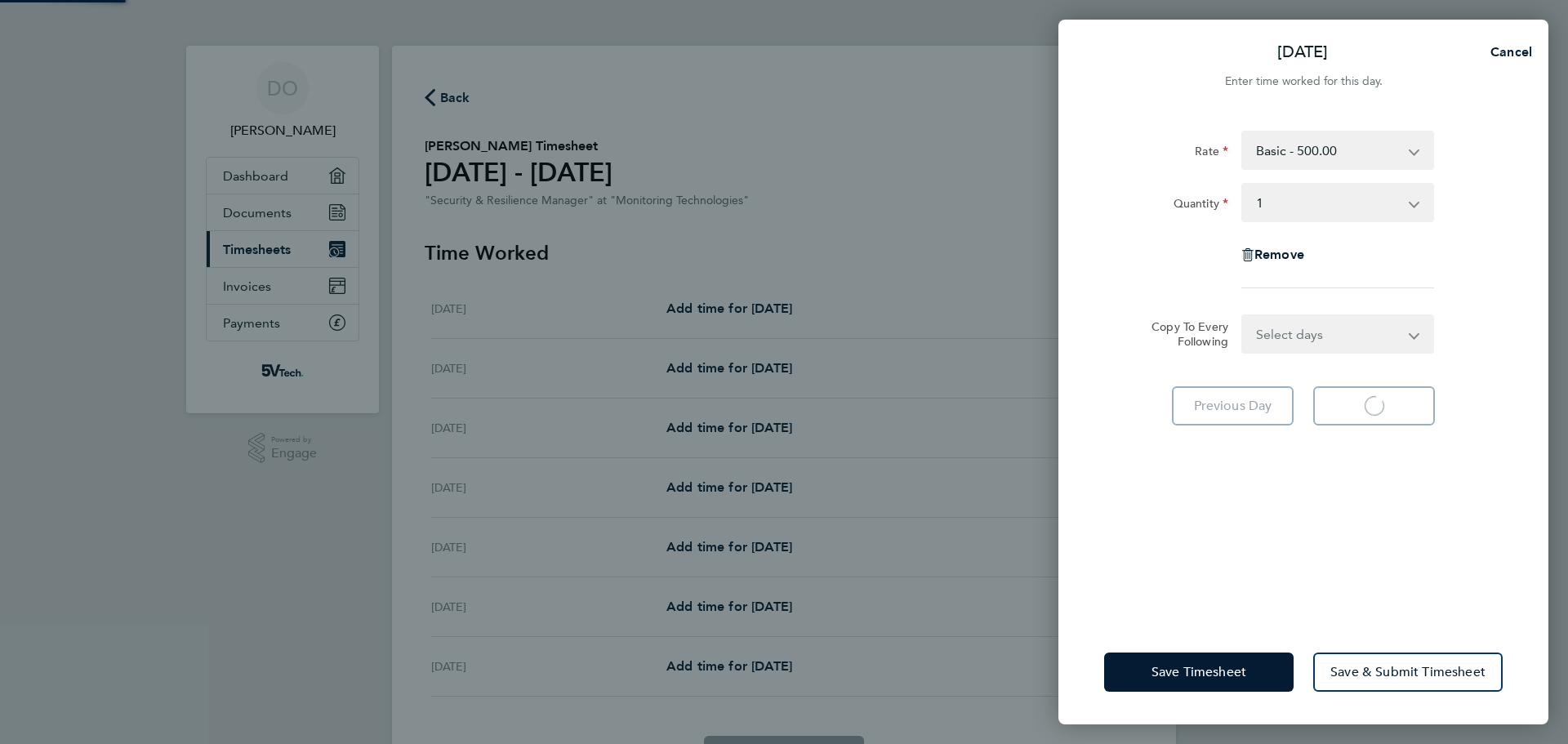
click at [1336, 210] on select "Select quantity 0.5 1" at bounding box center [1328, 202] width 170 height 36
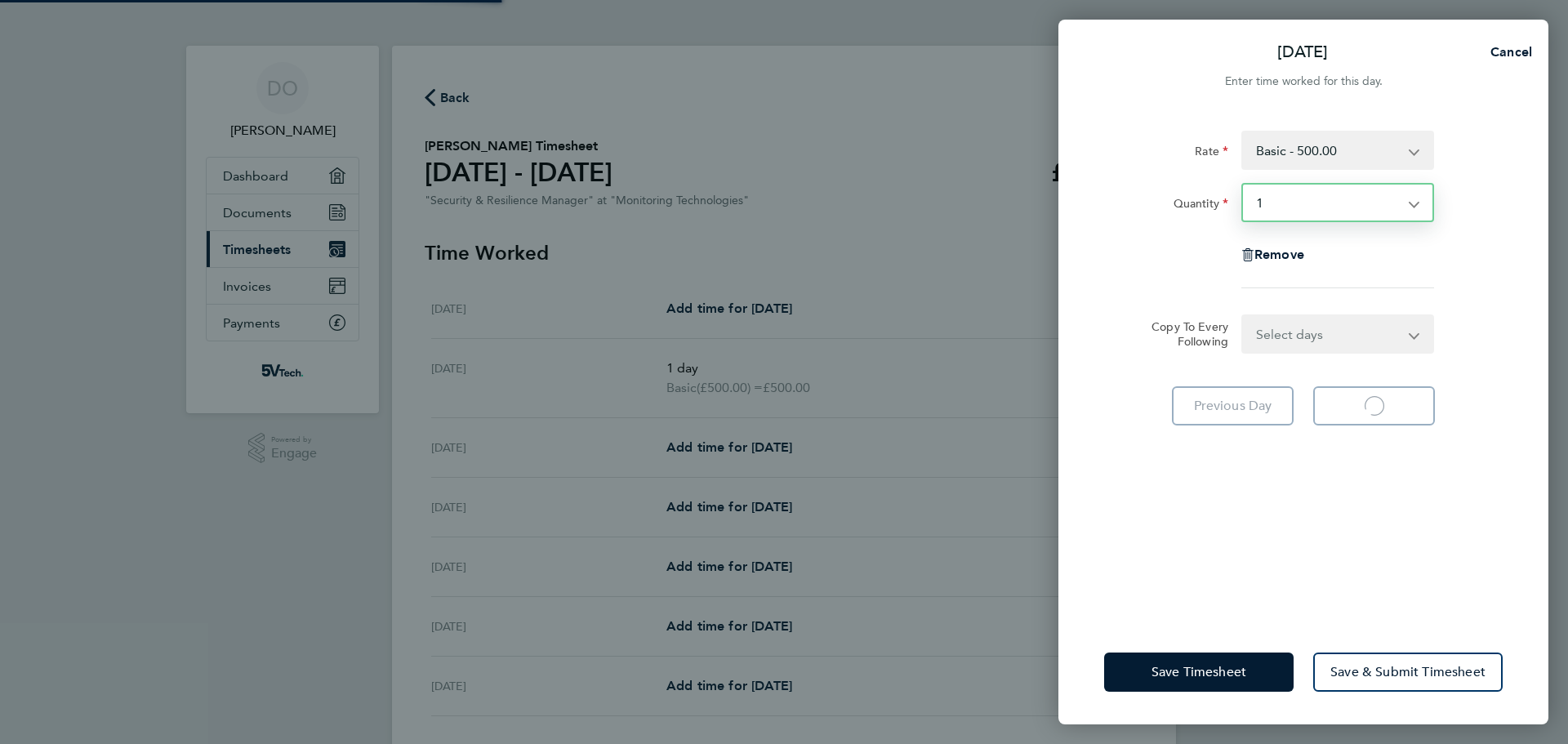
click at [1243, 184] on select "Select quantity 0.5 1" at bounding box center [1328, 202] width 170 height 36
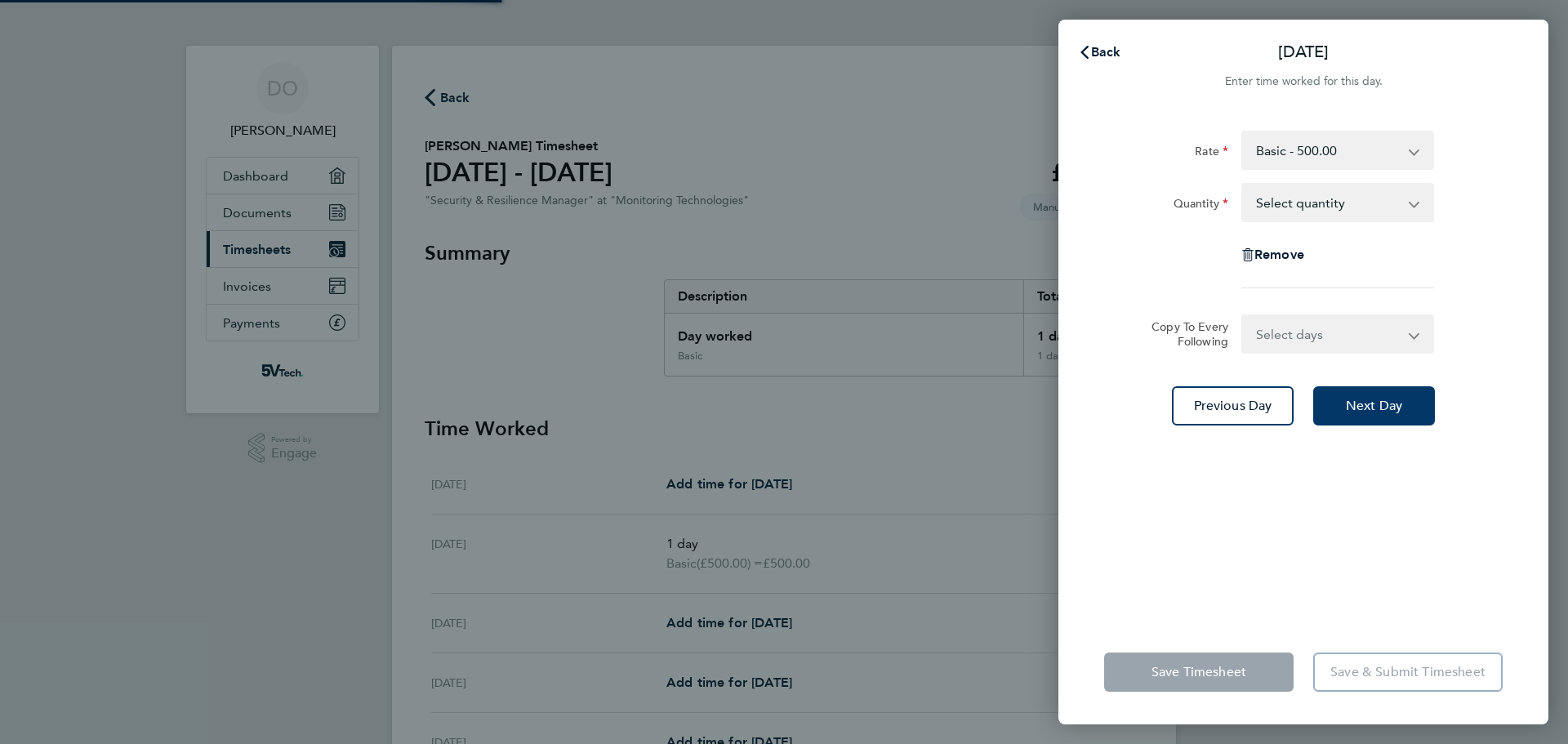
click at [1336, 404] on button "Next Day" at bounding box center [1374, 406] width 122 height 40
click at [1341, 214] on select "Select quantity 0.5 1" at bounding box center [1328, 202] width 170 height 36
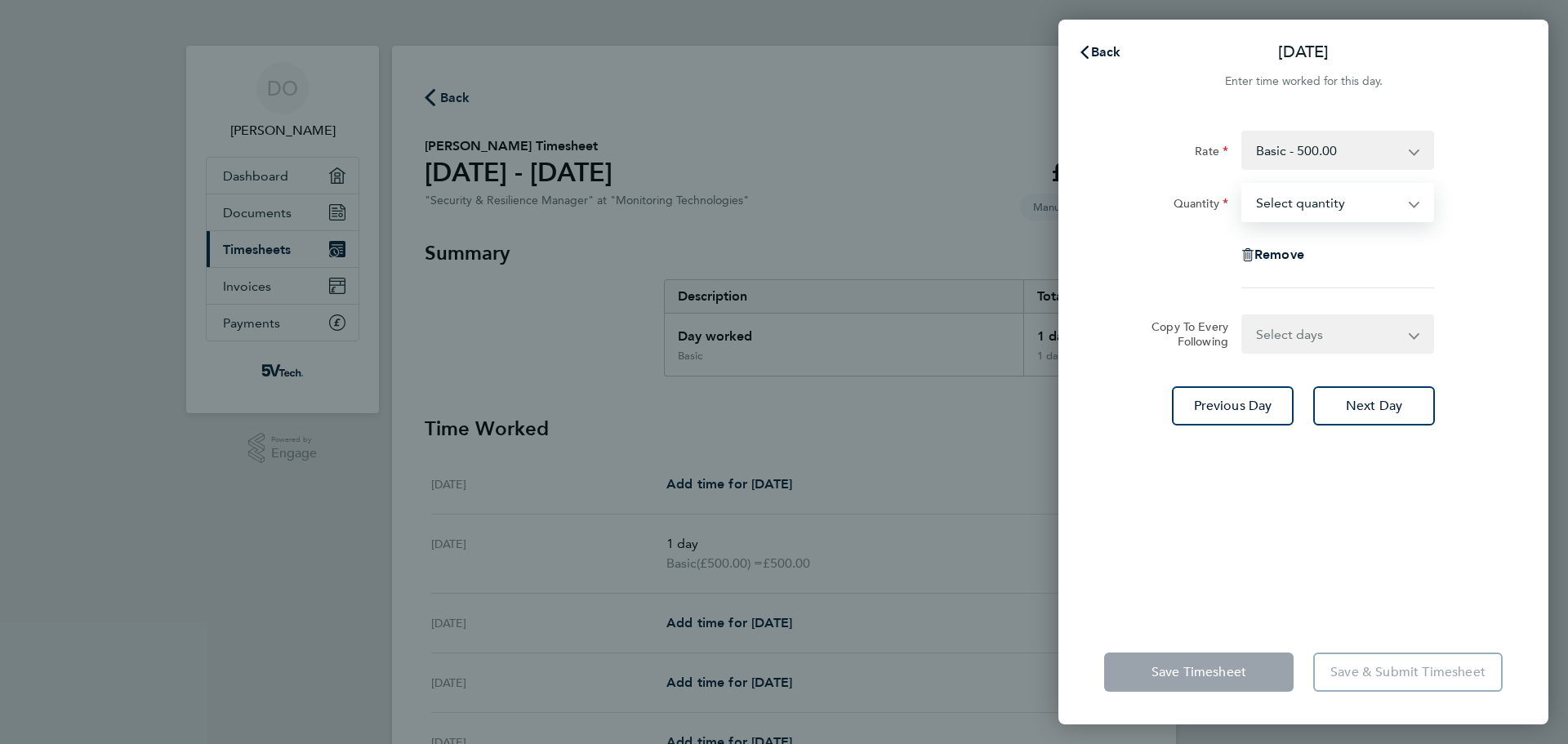
select select "1"
click at [1243, 184] on select "Select quantity 0.5 1" at bounding box center [1328, 202] width 170 height 36
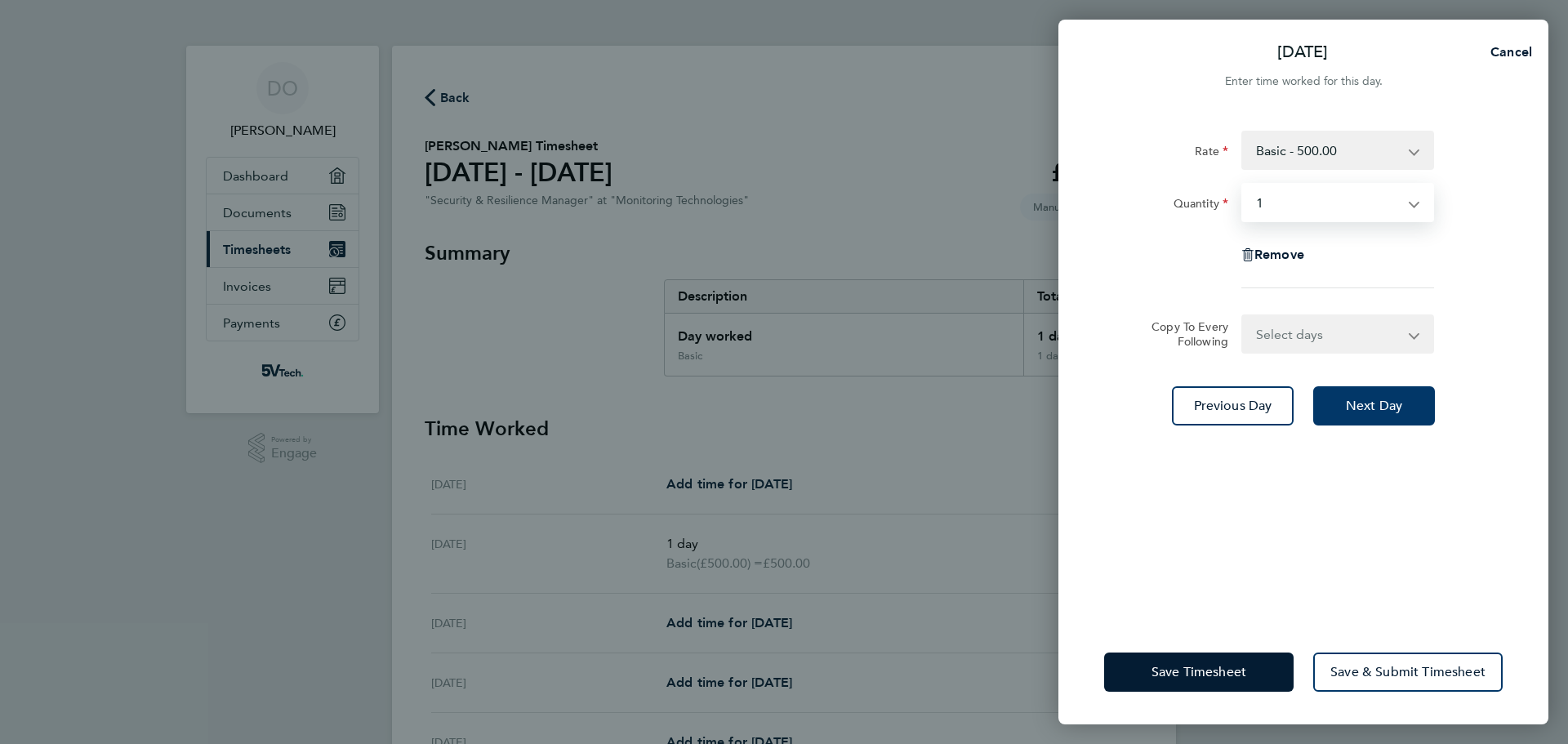
click at [1353, 393] on button "Next Day" at bounding box center [1374, 406] width 122 height 40
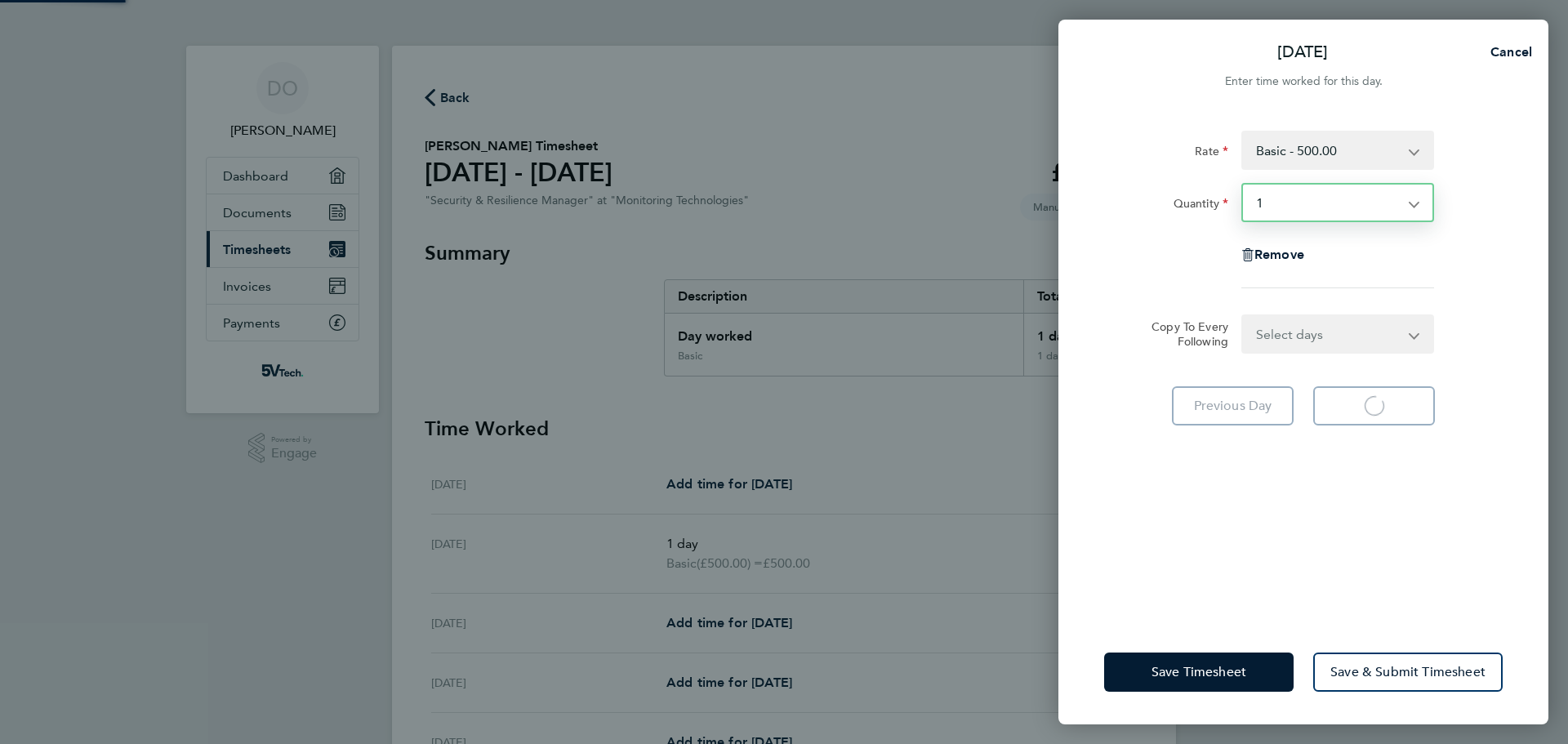
click at [1341, 195] on select "Select quantity 0.5 1" at bounding box center [1328, 202] width 170 height 36
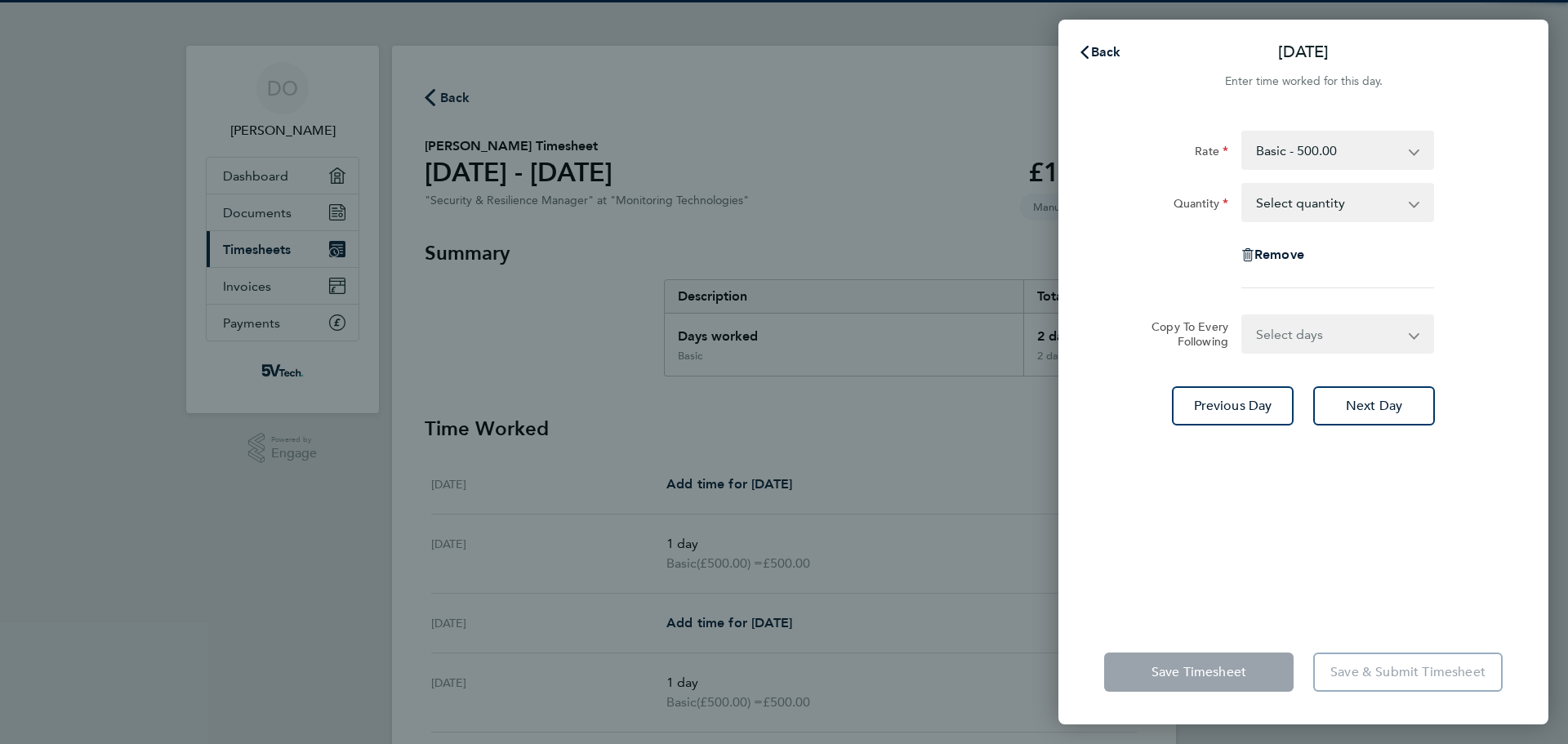
click at [1351, 201] on select "Select quantity 0.5 1" at bounding box center [1328, 202] width 170 height 36
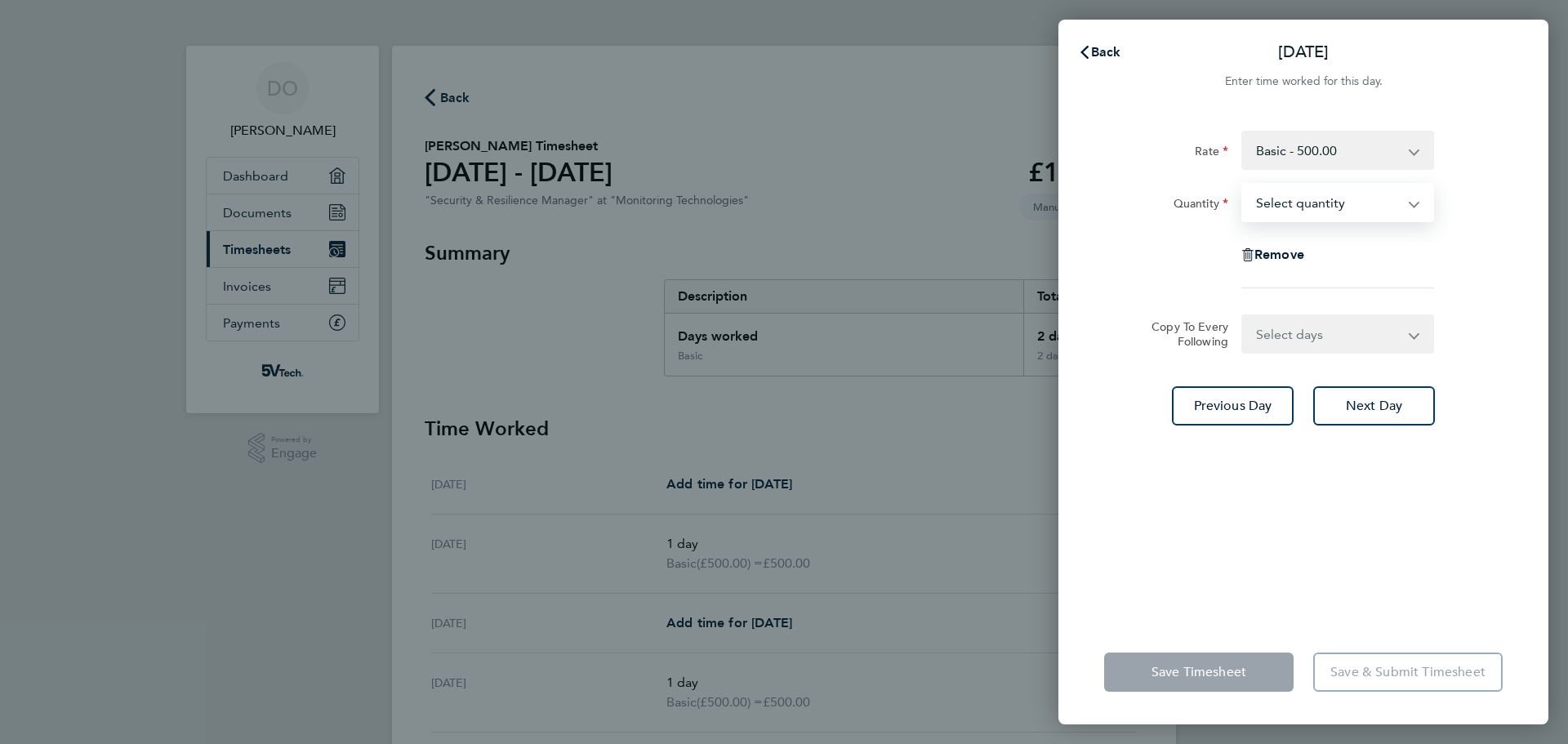
select select "1"
click at [1243, 184] on select "Select quantity 0.5 1" at bounding box center [1328, 202] width 170 height 36
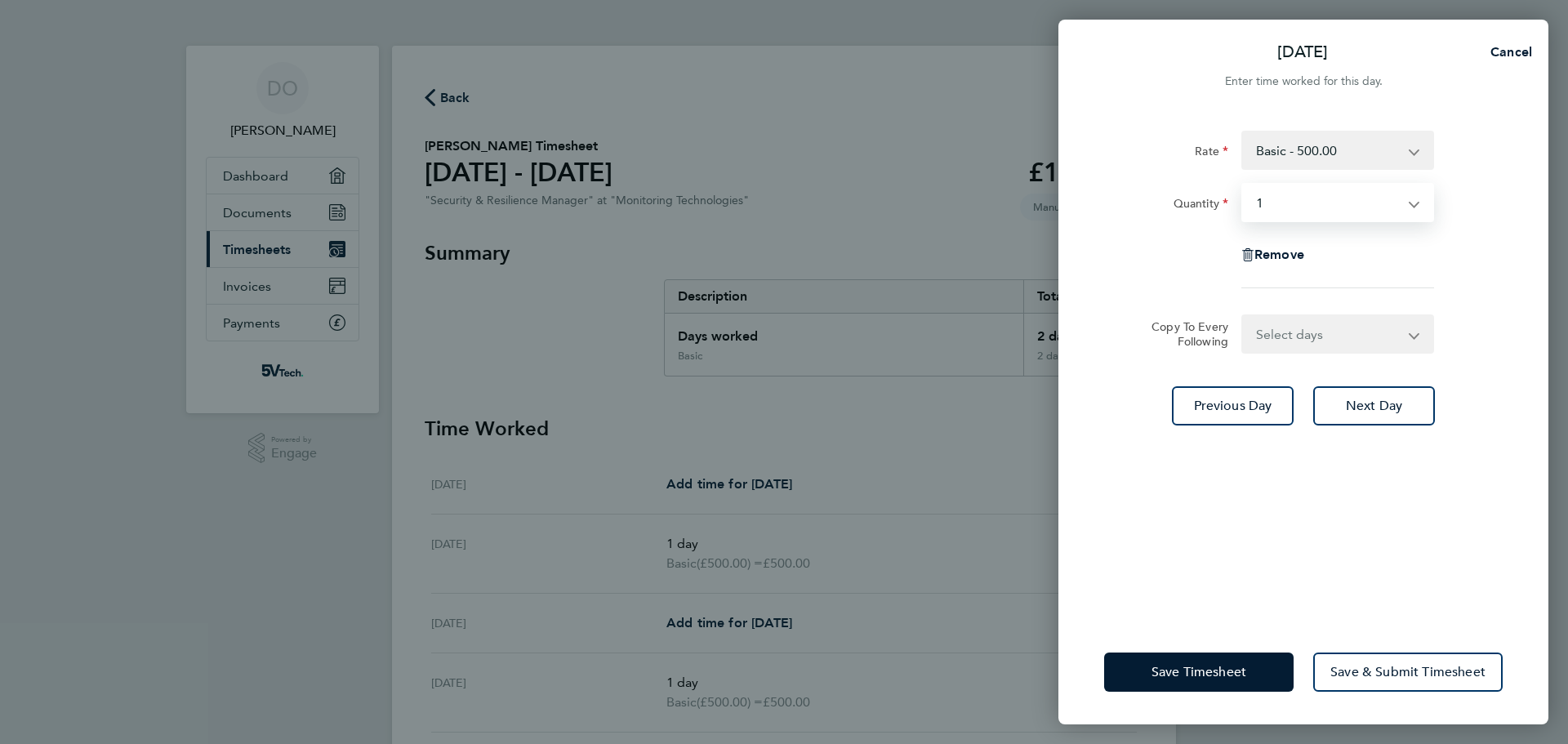
click at [1494, 444] on div "Rate Basic - 500.00 Quantity Select quantity 0.5 1 Remove Copy To Every Followi…" at bounding box center [1303, 365] width 490 height 509
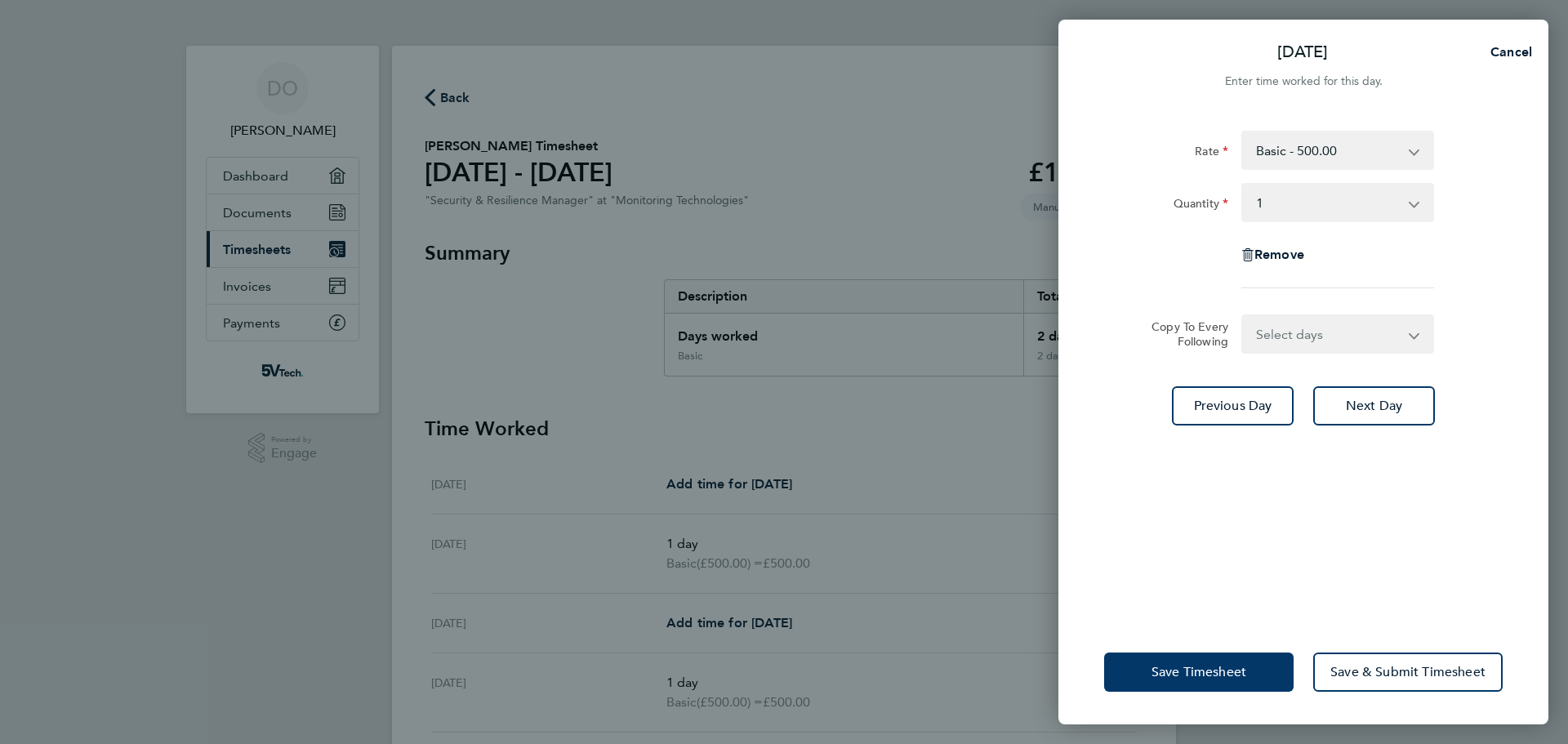
drag, startPoint x: 1217, startPoint y: 664, endPoint x: 1177, endPoint y: 612, distance: 65.6
click at [1217, 662] on button "Save Timesheet" at bounding box center [1199, 672] width 189 height 40
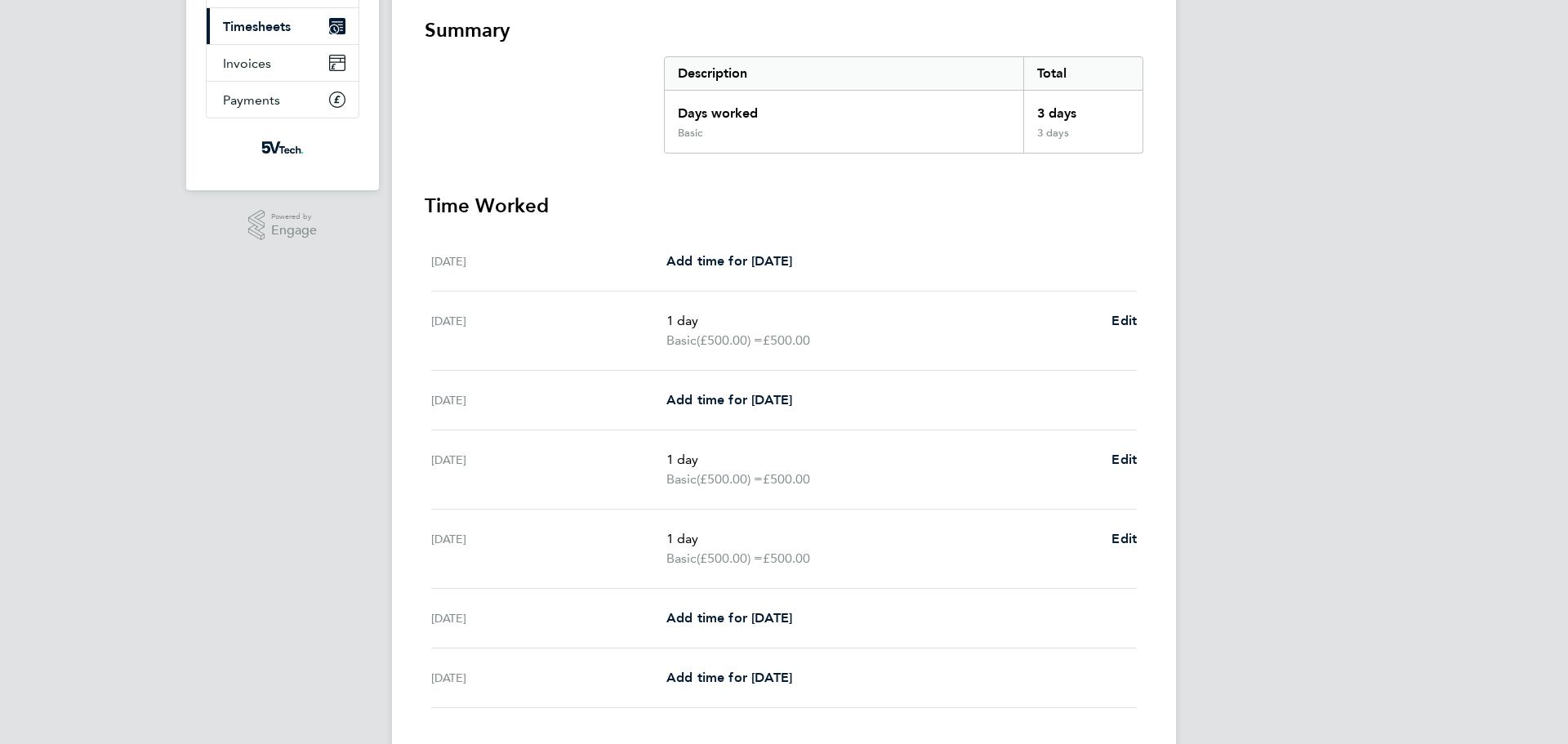
scroll to position [167, 0]
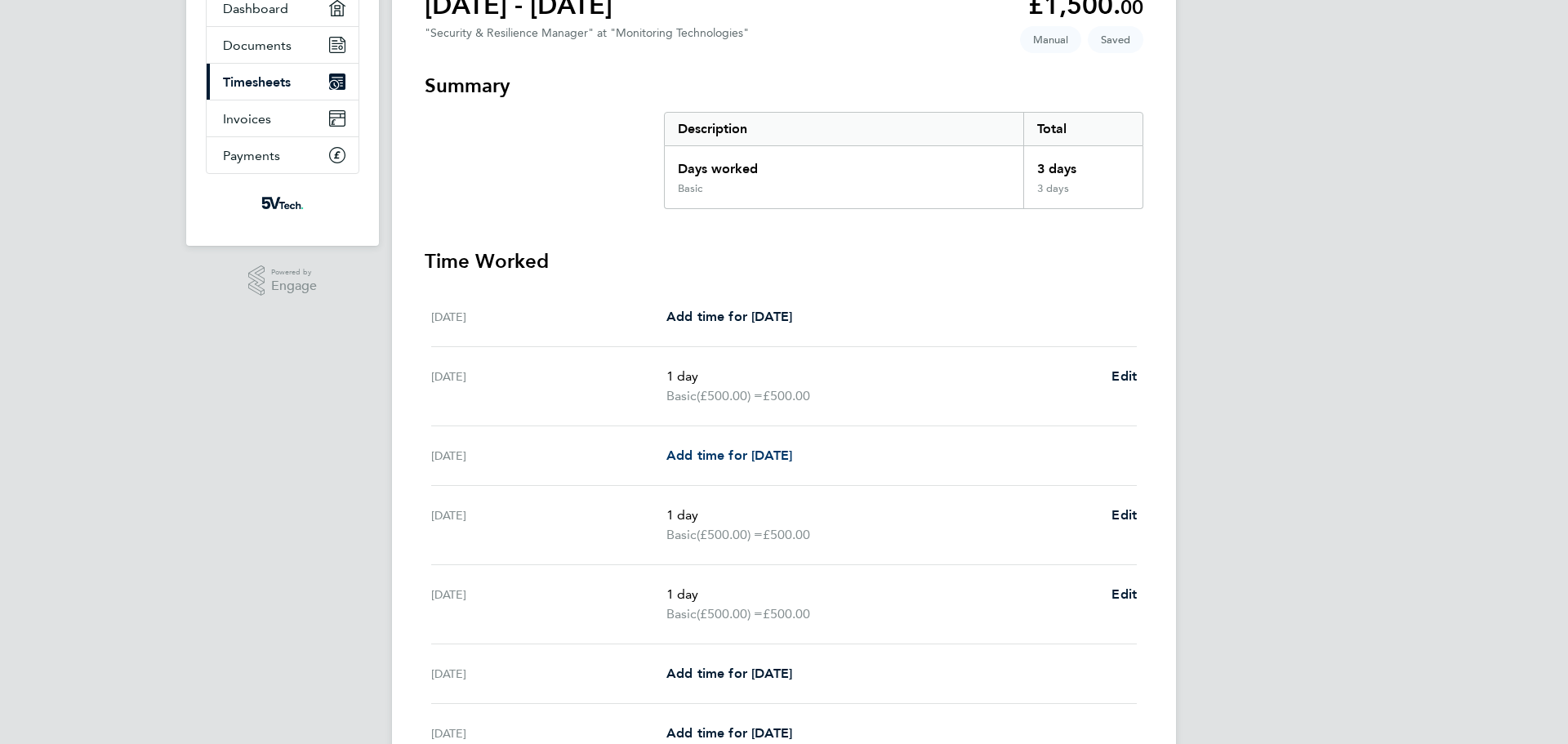
click at [786, 455] on span "Add time for [DATE]" at bounding box center [729, 455] width 126 height 15
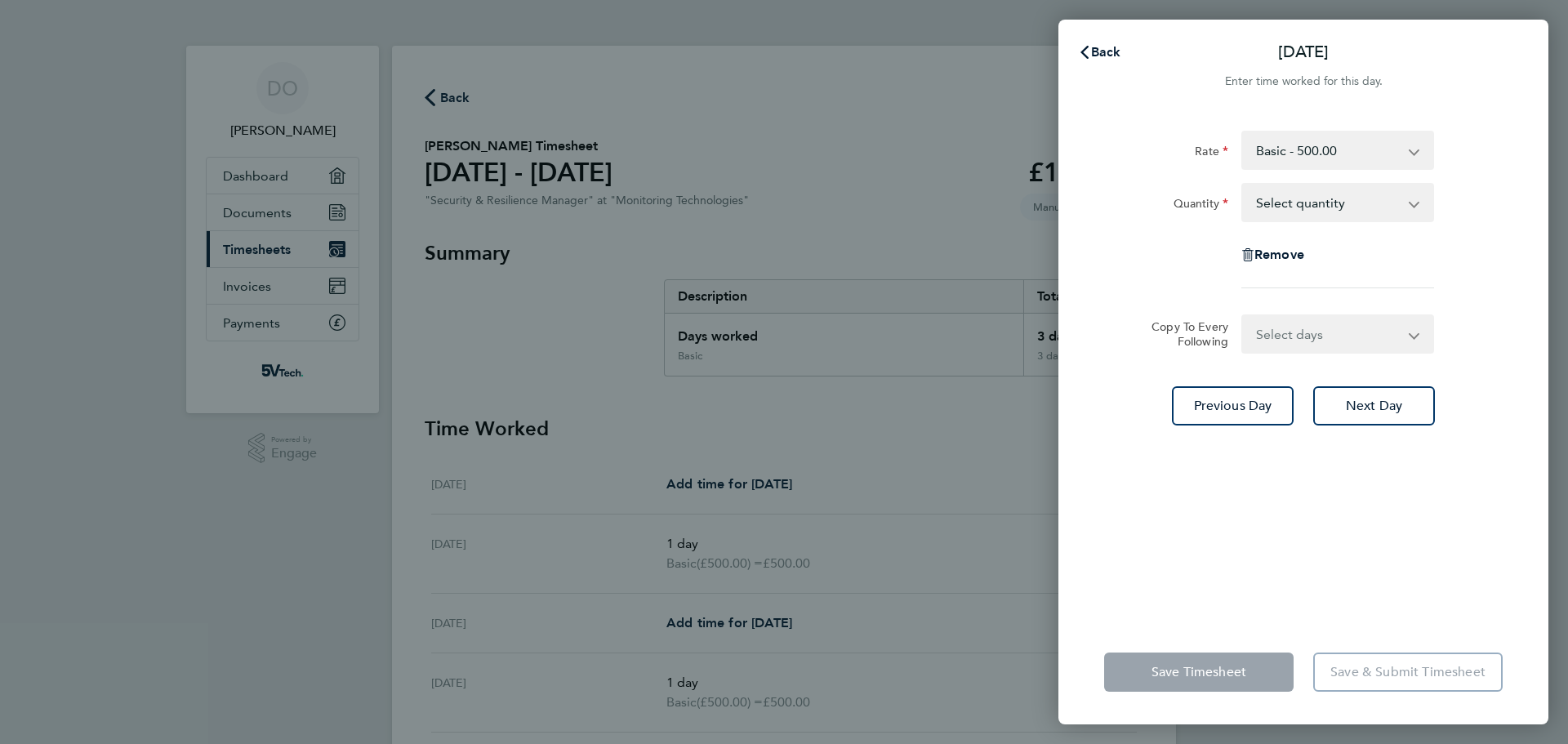
click at [1332, 162] on select "Basic - 500.00" at bounding box center [1328, 150] width 170 height 36
click at [1318, 206] on select "Select quantity 0.5 1" at bounding box center [1328, 202] width 170 height 36
select select "1"
click at [1243, 184] on select "Select quantity 0.5 1" at bounding box center [1328, 202] width 170 height 36
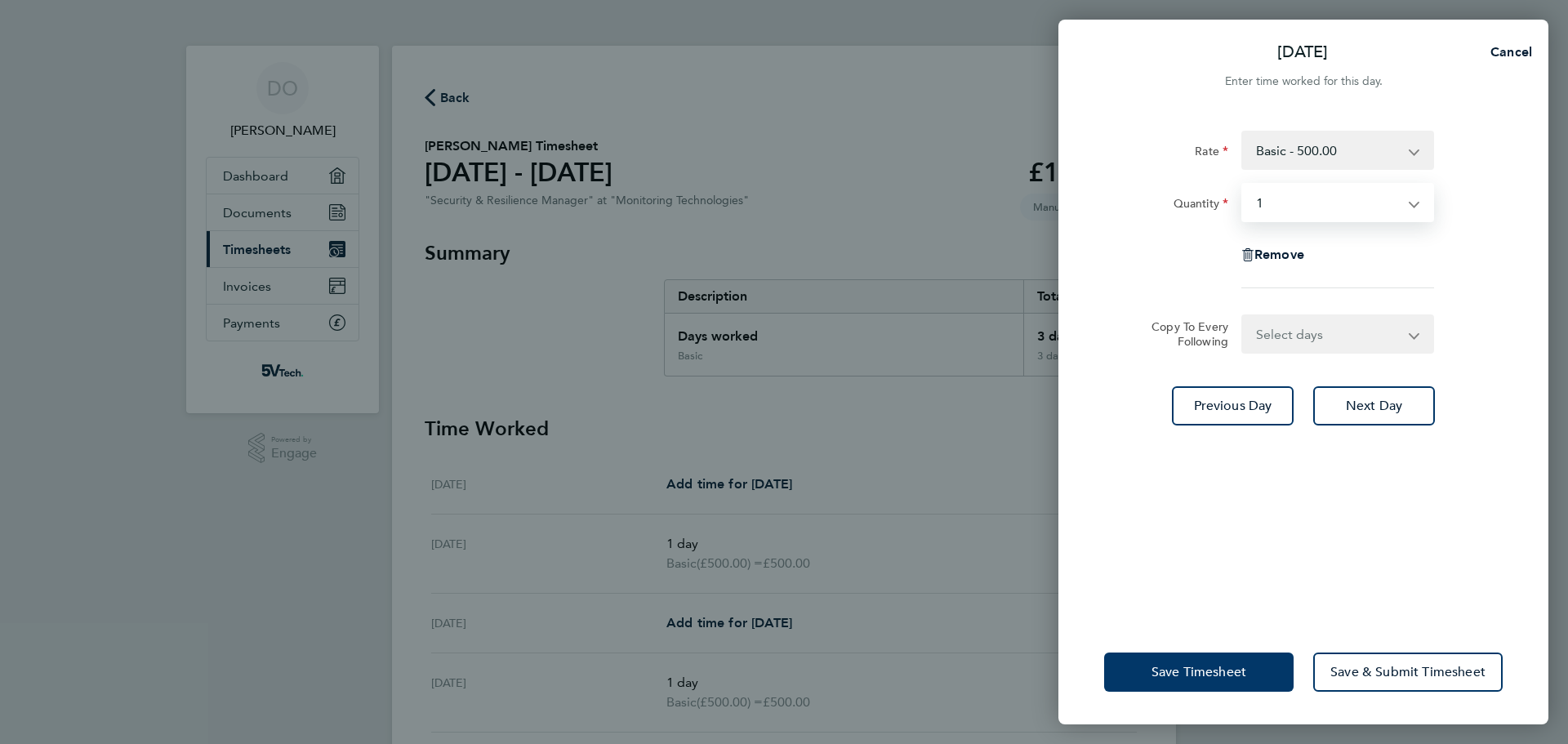
click at [1199, 674] on span "Save Timesheet" at bounding box center [1199, 672] width 95 height 16
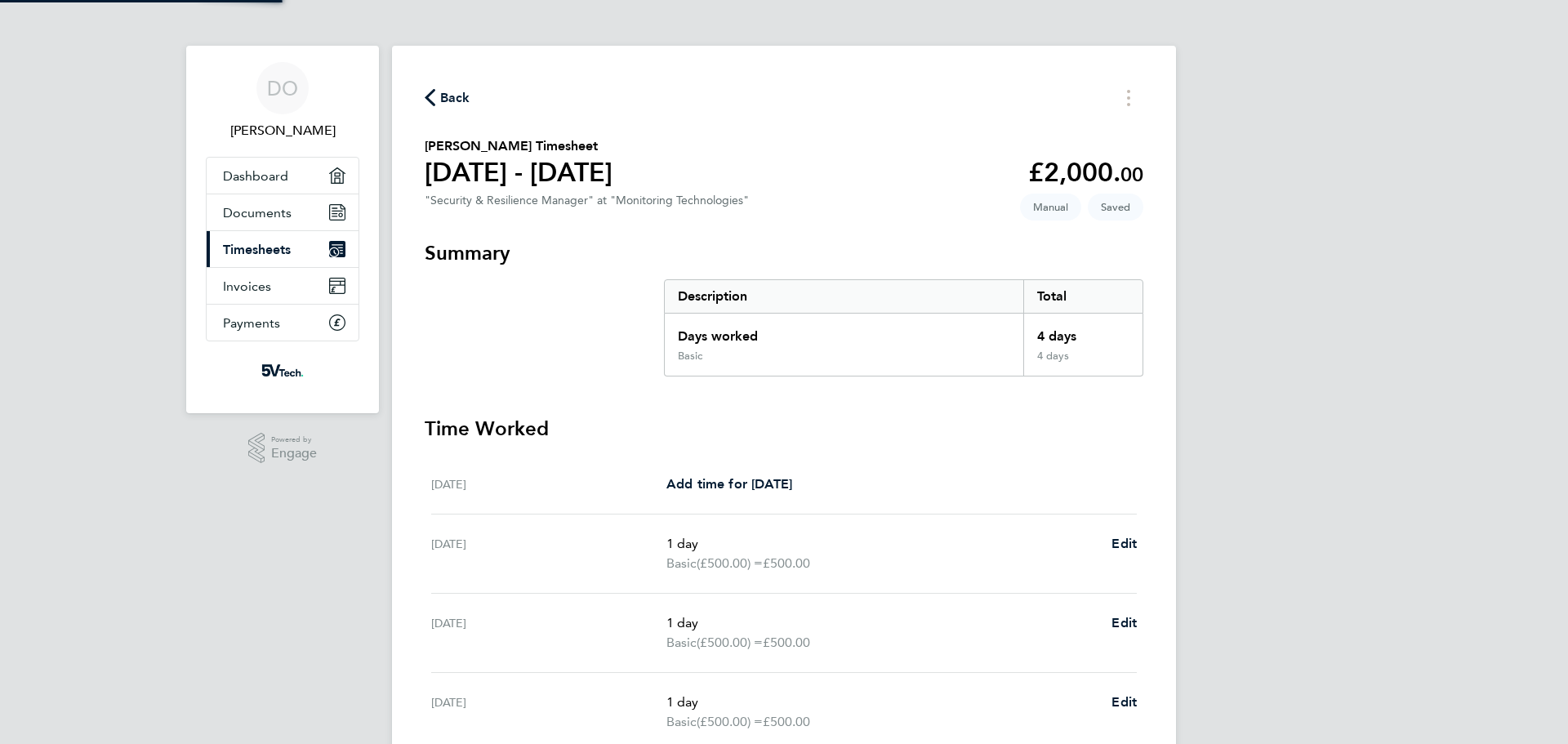
click at [947, 455] on div "[DATE] Add time for [DATE] Add time for [DATE]" at bounding box center [784, 485] width 706 height 60
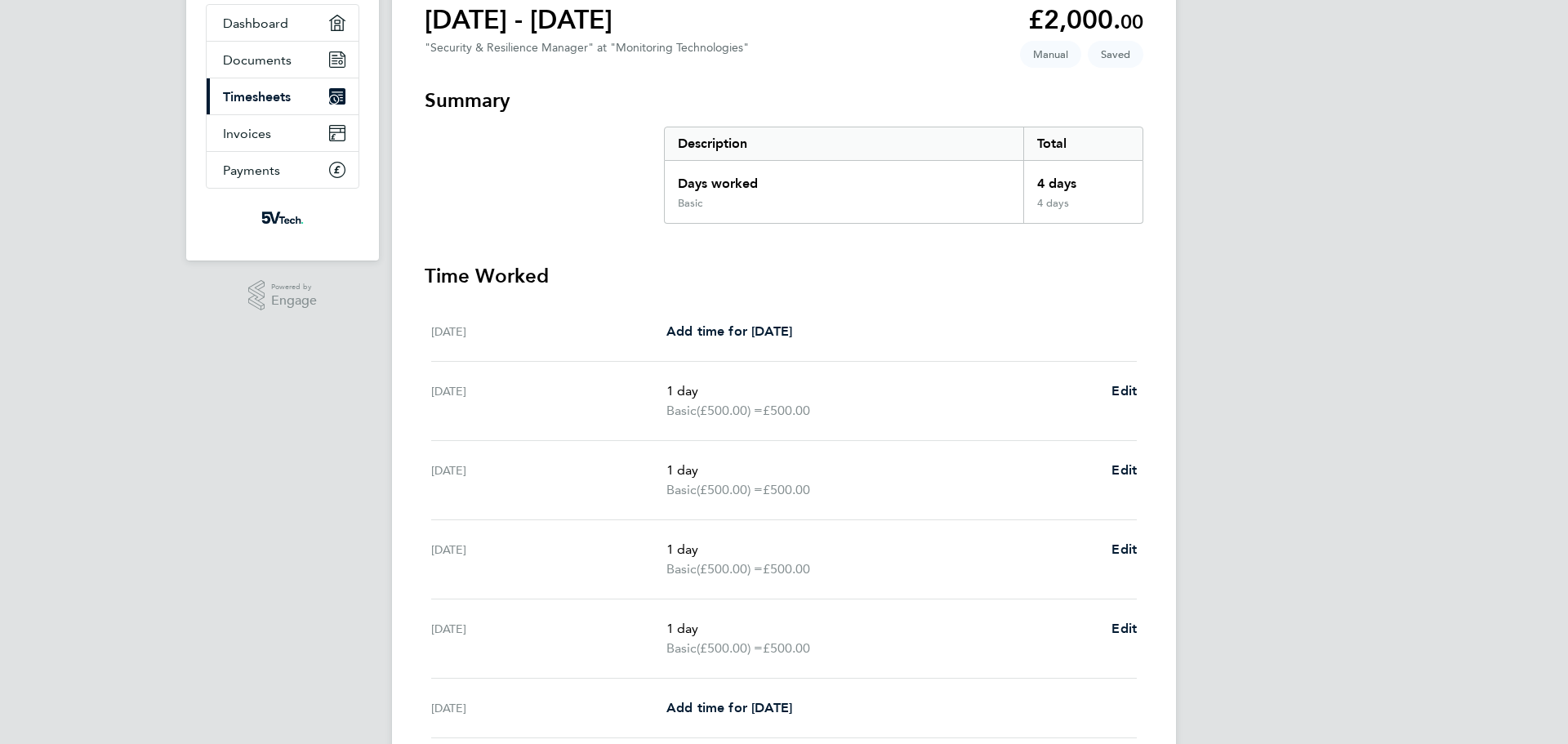
scroll to position [350, 0]
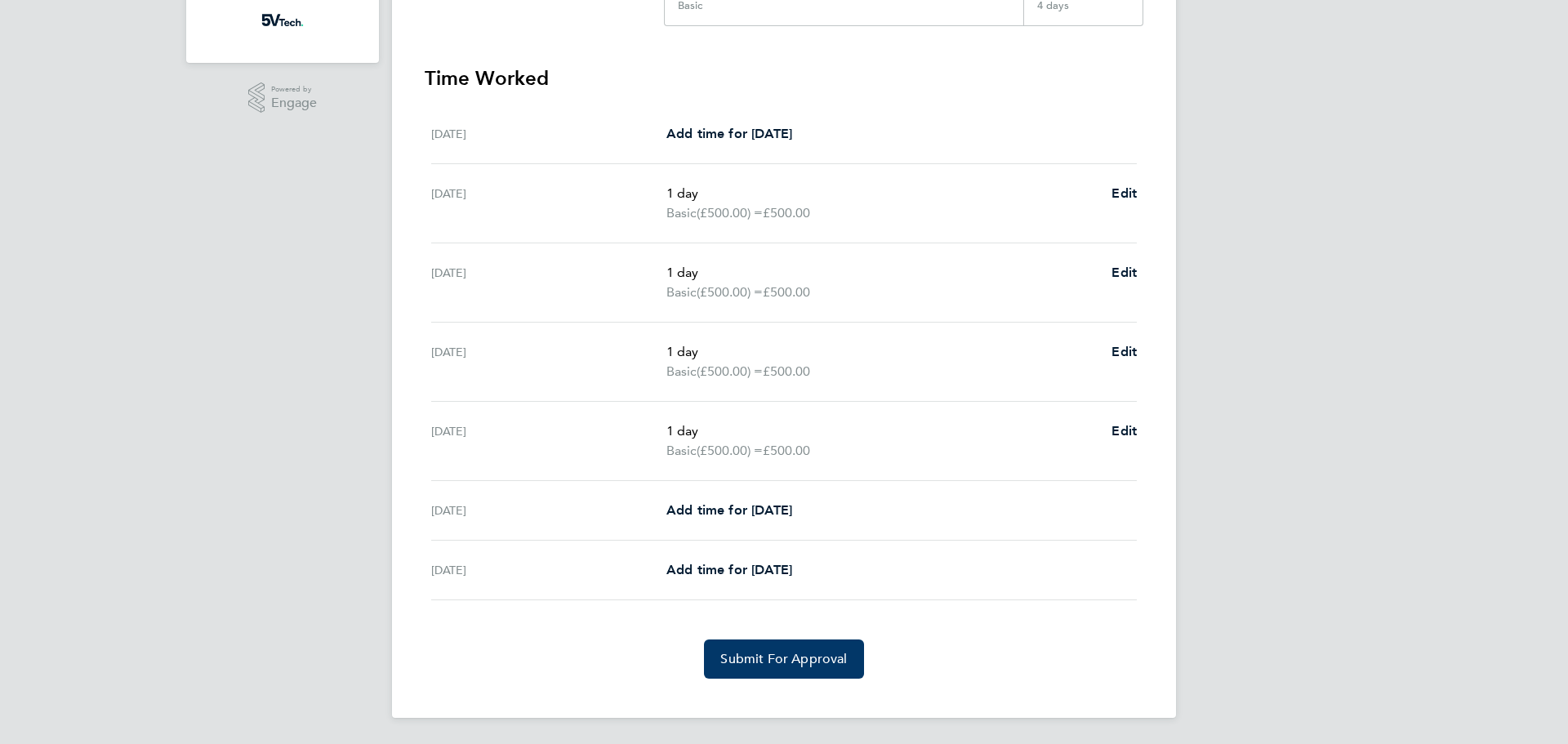
click at [800, 662] on span "Submit For Approval" at bounding box center [783, 659] width 126 height 16
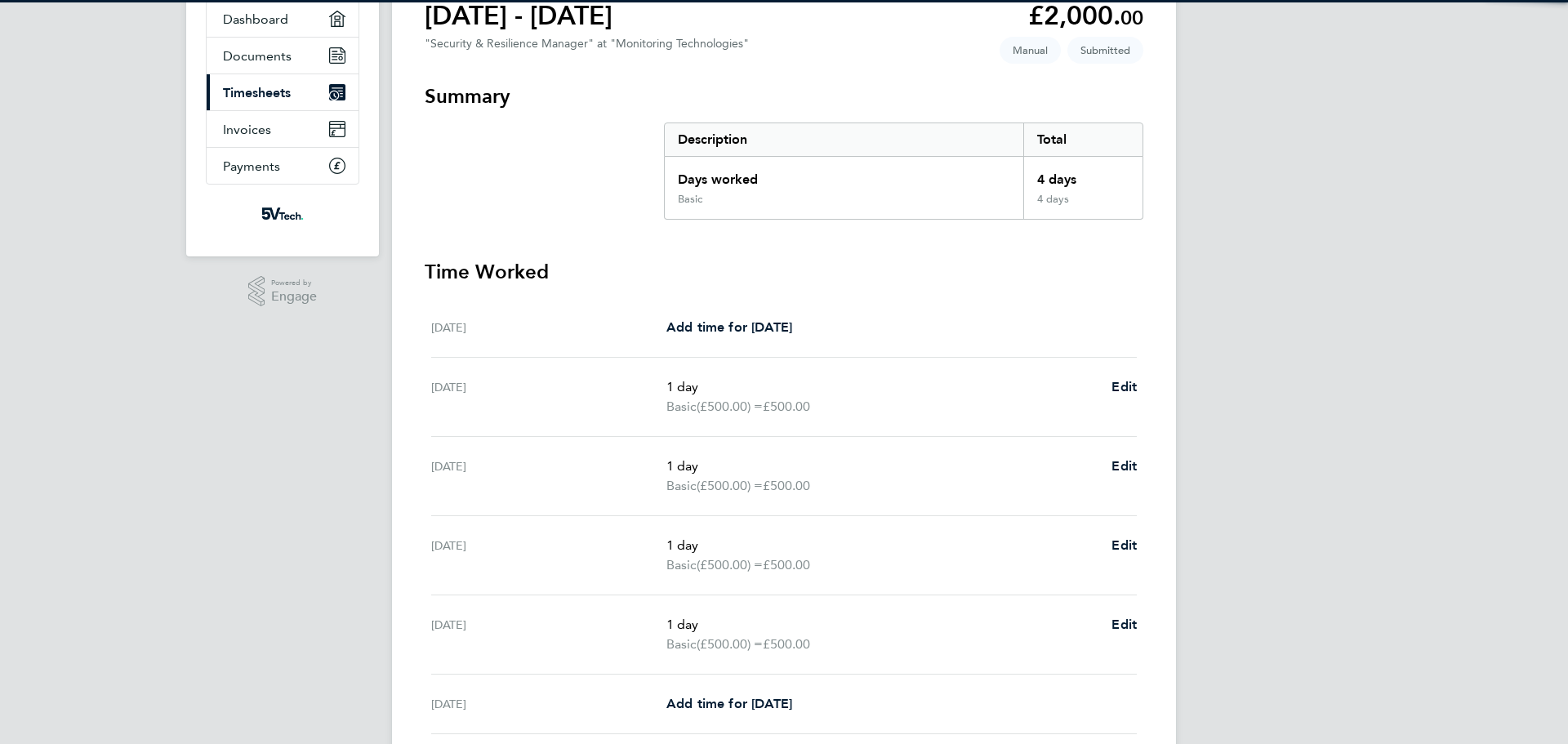
scroll to position [0, 0]
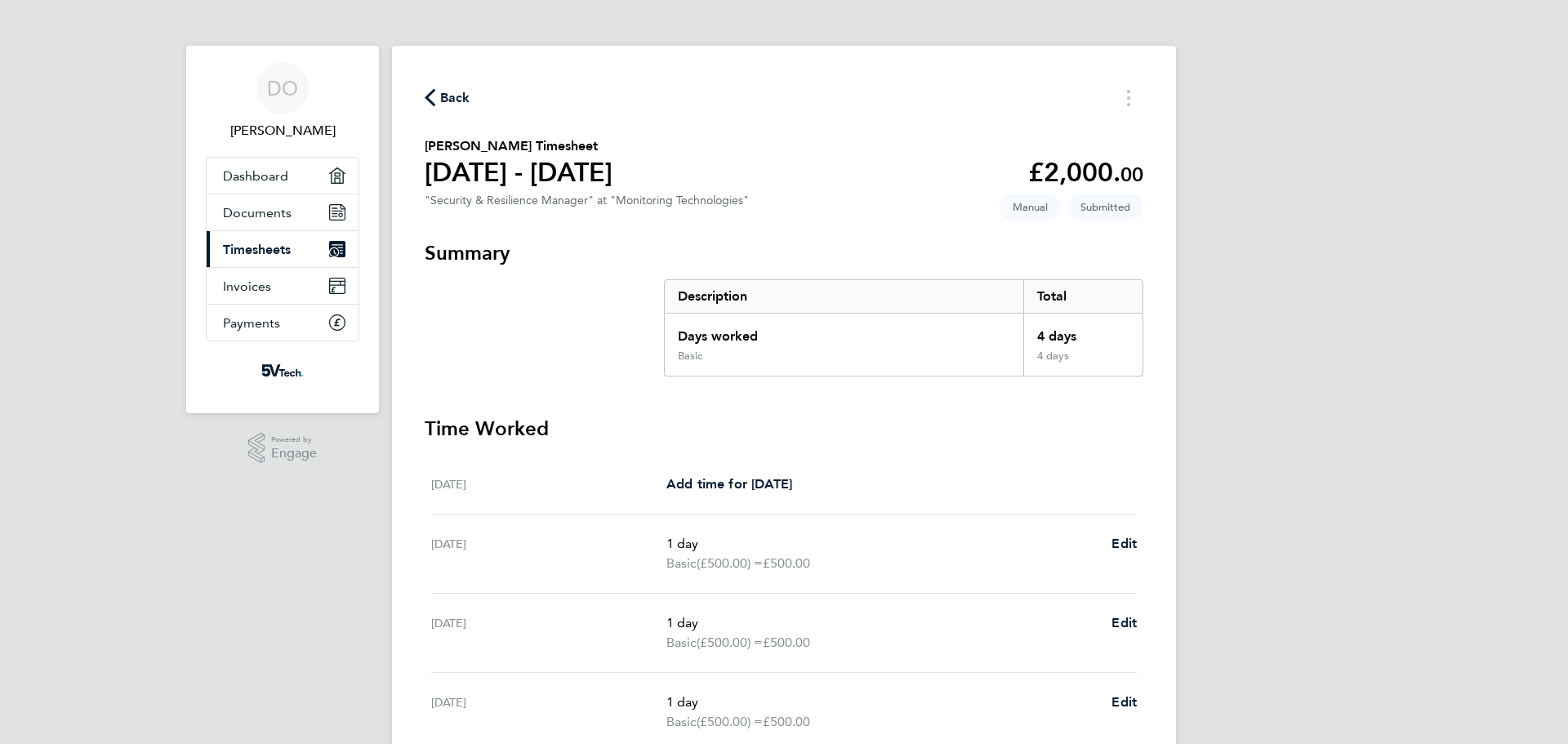
click at [435, 94] on span "Back" at bounding box center [448, 97] width 45 height 15
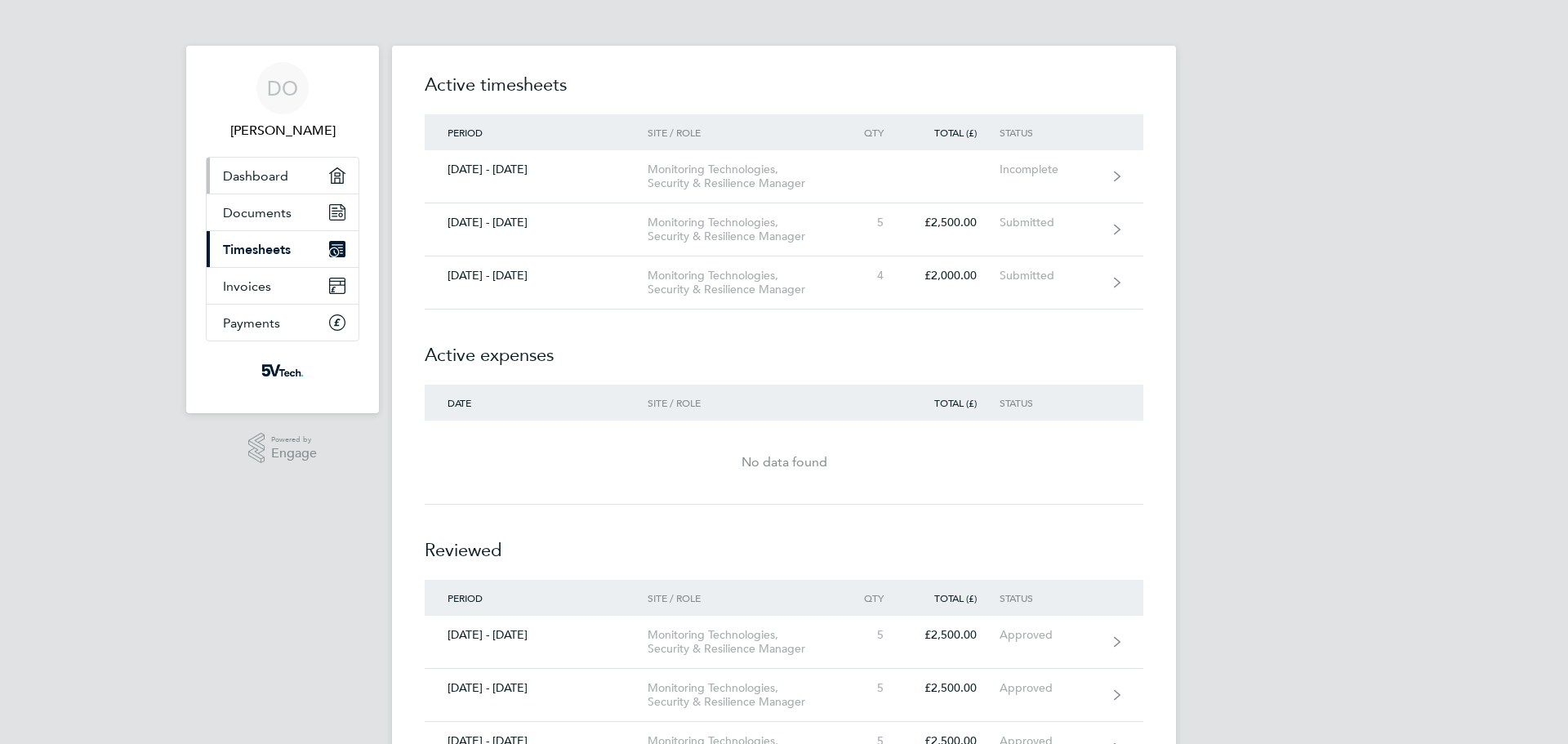
click at [291, 177] on link "Dashboard" at bounding box center [283, 175] width 152 height 36
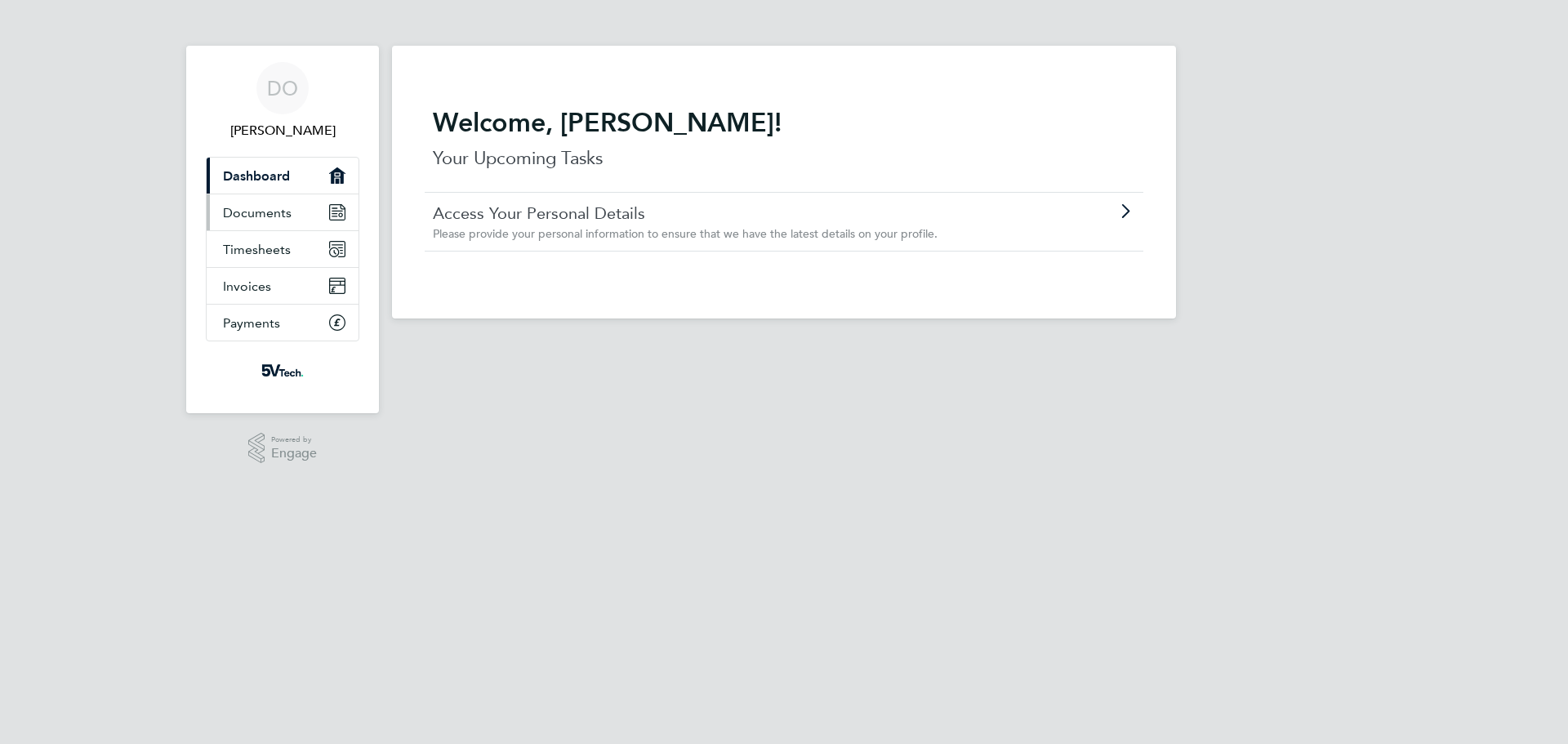
click at [308, 222] on link "Documents" at bounding box center [283, 212] width 152 height 36
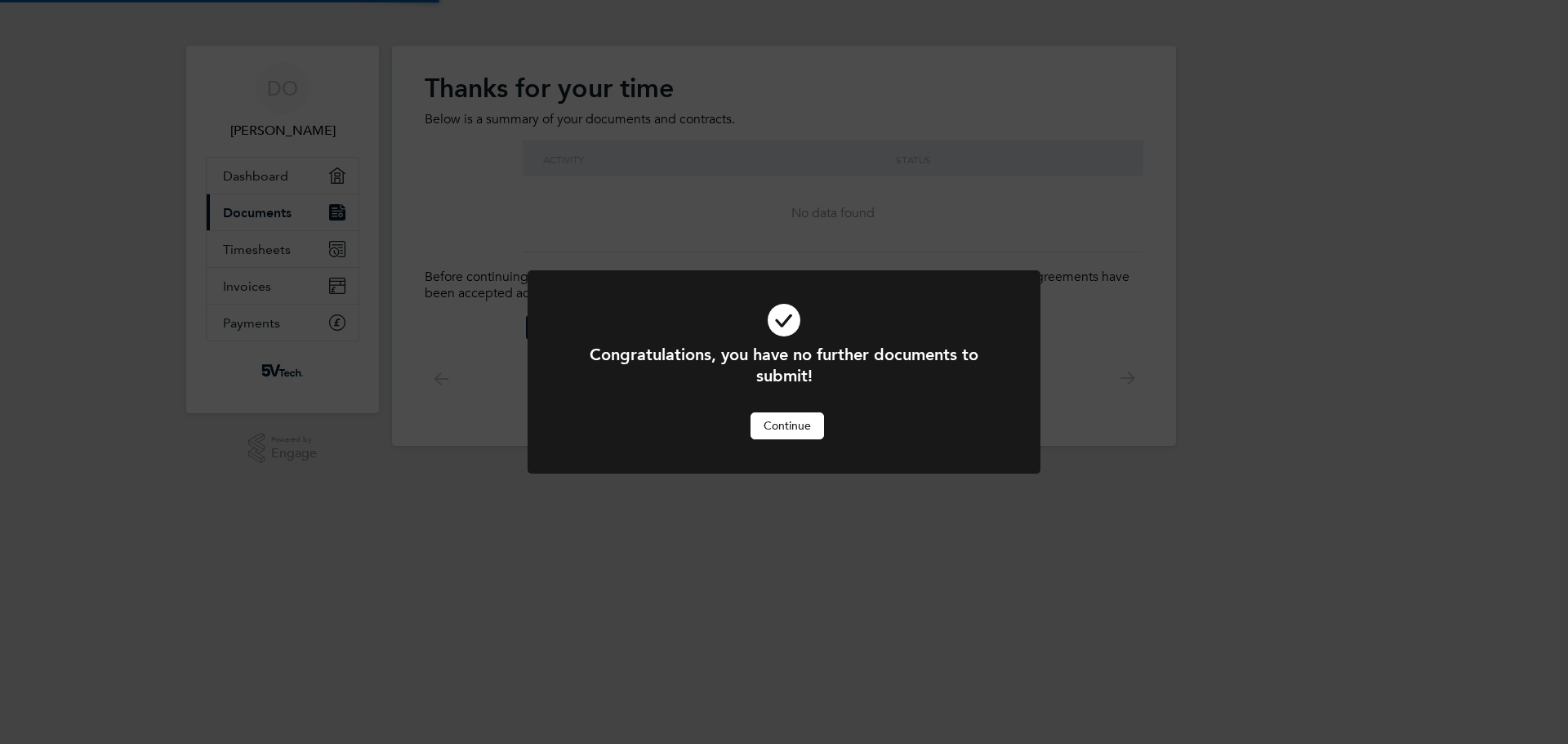
click at [292, 247] on div "Congratulations, you have no further documents to submit! Cancel Continue" at bounding box center [784, 372] width 1568 height 744
click at [812, 432] on button "Continue" at bounding box center [787, 425] width 73 height 26
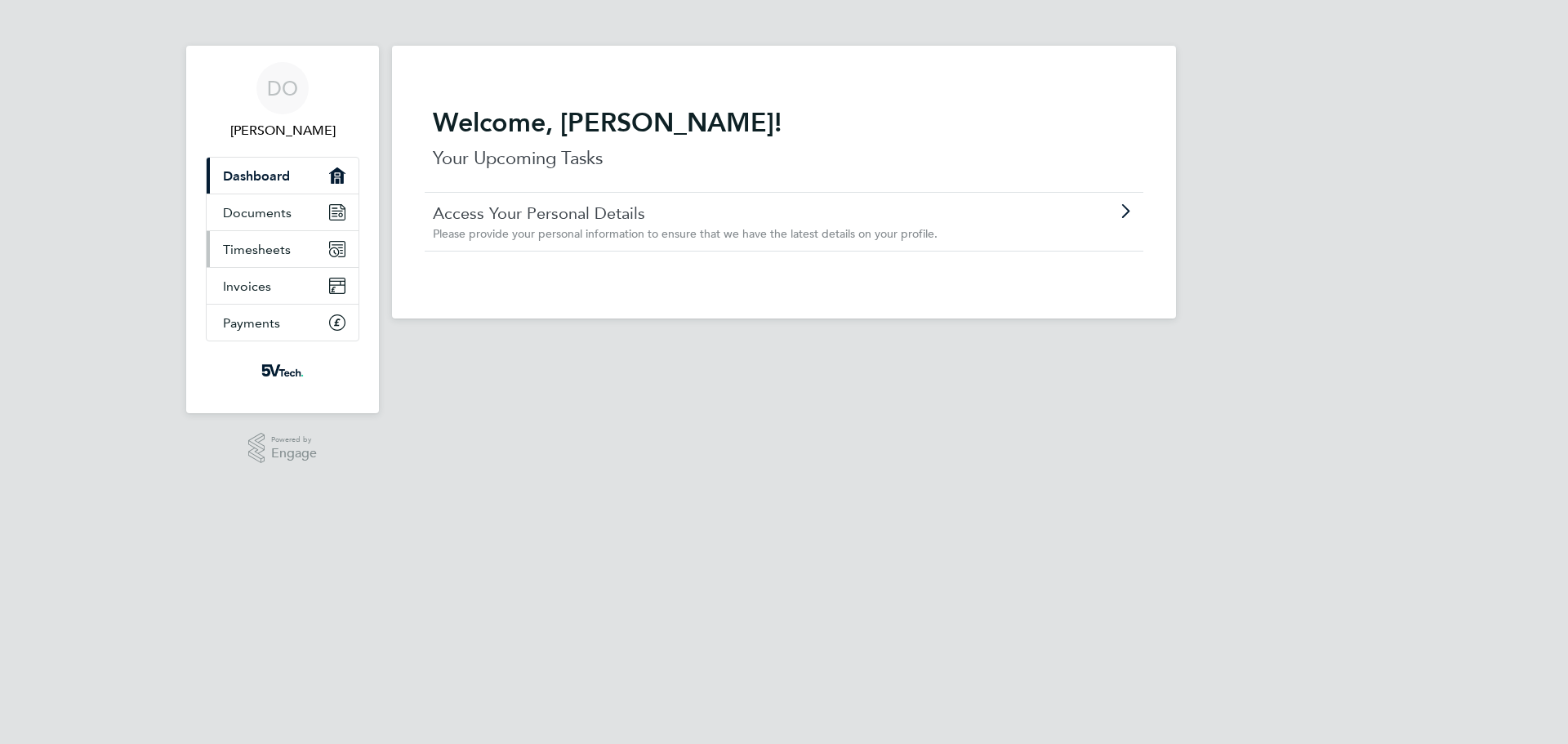
click at [262, 240] on link "Timesheets" at bounding box center [283, 249] width 152 height 36
